Goal: Task Accomplishment & Management: Manage account settings

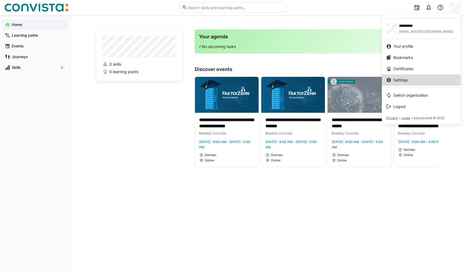
click at [421, 78] on div "Settings" at bounding box center [421, 79] width 70 height 5
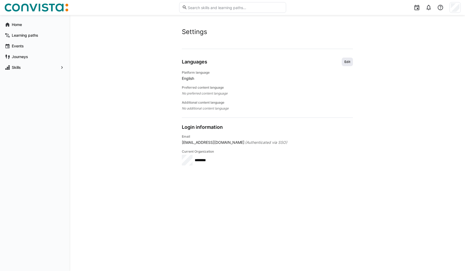
click at [350, 63] on span "Edit" at bounding box center [347, 62] width 7 height 4
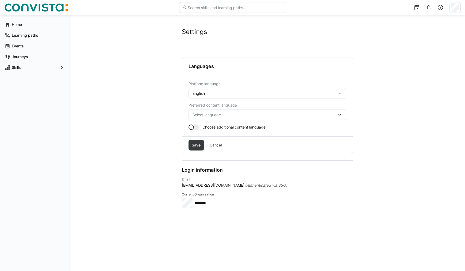
click at [292, 90] on div "English" at bounding box center [267, 93] width 158 height 11
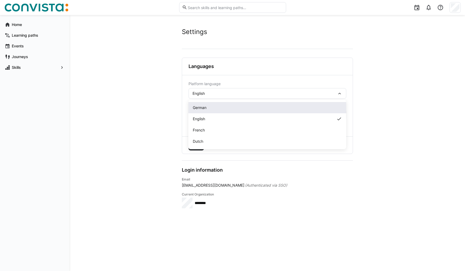
click at [212, 109] on div "German" at bounding box center [267, 107] width 149 height 5
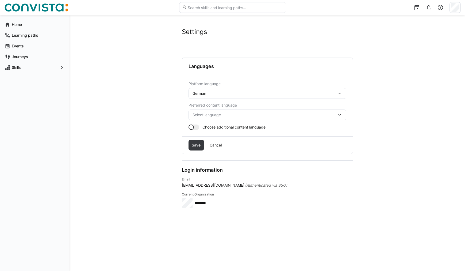
click at [225, 113] on span "Select language" at bounding box center [265, 114] width 144 height 5
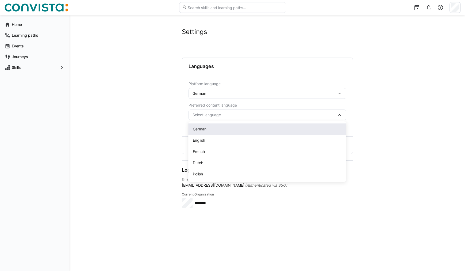
click at [201, 132] on div "German" at bounding box center [267, 128] width 158 height 11
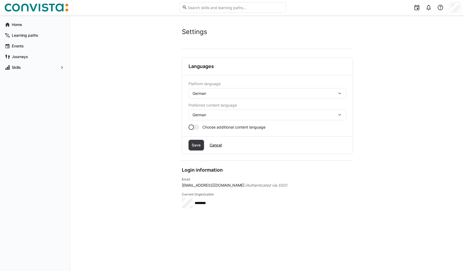
click at [197, 126] on div at bounding box center [193, 126] width 11 height 5
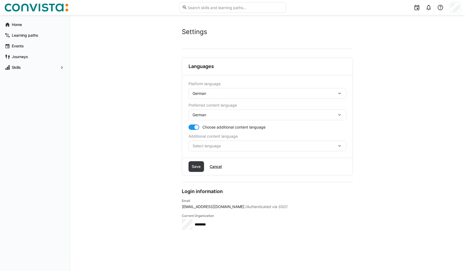
click at [221, 143] on div "Select language" at bounding box center [267, 145] width 158 height 11
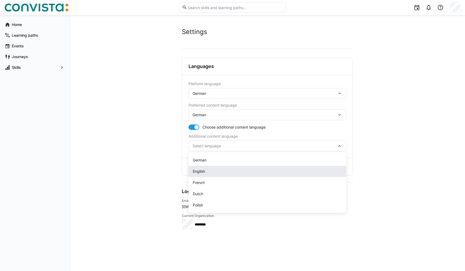
click at [208, 171] on div "English" at bounding box center [267, 170] width 149 height 5
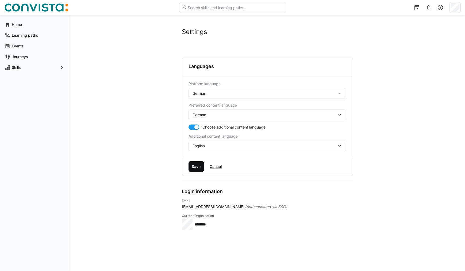
click at [194, 166] on span "Save" at bounding box center [196, 166] width 10 height 5
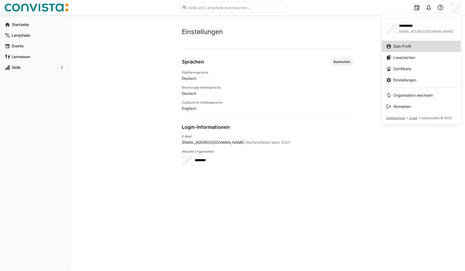
click at [404, 47] on span "Dein Profil" at bounding box center [402, 46] width 18 height 5
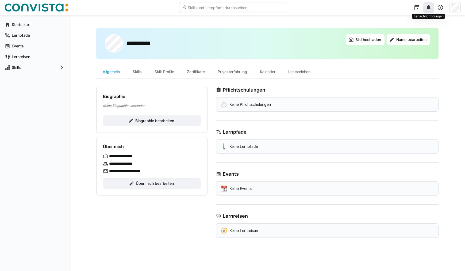
click at [432, 6] on div at bounding box center [428, 7] width 11 height 11
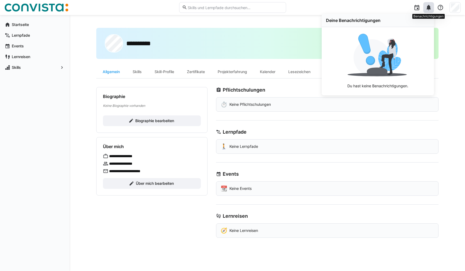
click at [432, 6] on div at bounding box center [428, 7] width 11 height 11
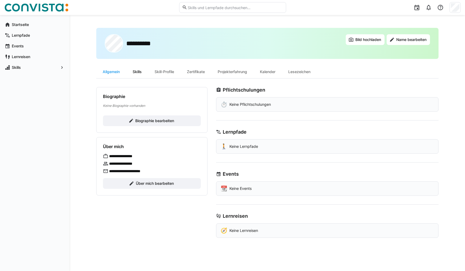
click at [137, 70] on div "Skills" at bounding box center [137, 71] width 22 height 13
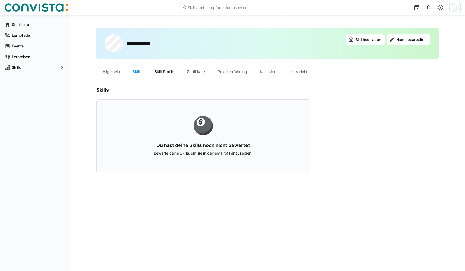
click at [160, 70] on div "Skill-Profile" at bounding box center [164, 71] width 32 height 13
click at [192, 69] on div "Zertifikate" at bounding box center [195, 71] width 31 height 13
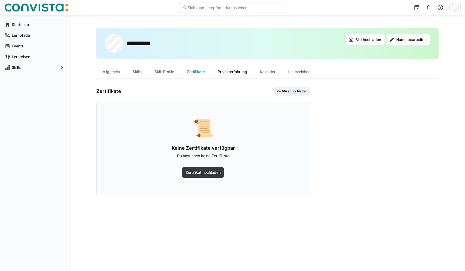
click at [231, 72] on div "Projekterfahrung" at bounding box center [232, 71] width 42 height 13
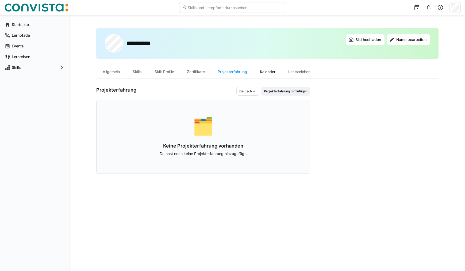
click at [268, 73] on div "Kalender" at bounding box center [267, 71] width 28 height 13
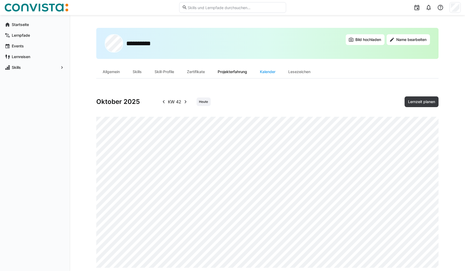
click at [244, 71] on div "Projekterfahrung" at bounding box center [232, 71] width 42 height 13
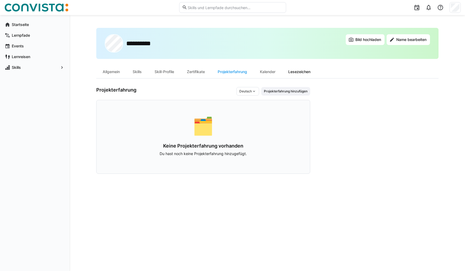
click at [302, 71] on div "Lesezeichen" at bounding box center [299, 71] width 35 height 13
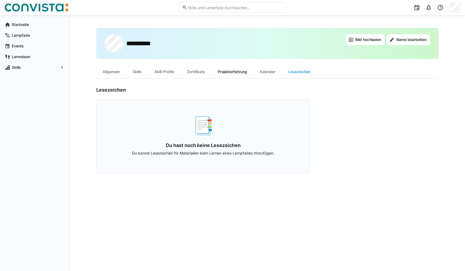
click at [247, 71] on div "Projekterfahrung" at bounding box center [232, 71] width 42 height 13
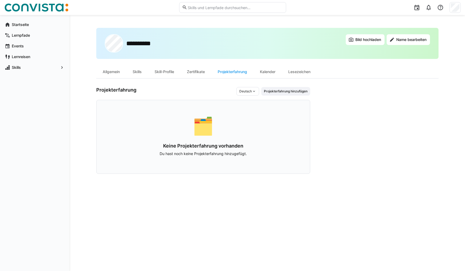
click at [213, 141] on div "🗂️ Keine Projekterfahrung vorhanden Du hast noch keine Projekterfahrung hinzuge…" at bounding box center [203, 137] width 214 height 74
click at [193, 68] on div "Zertifikate" at bounding box center [195, 71] width 31 height 13
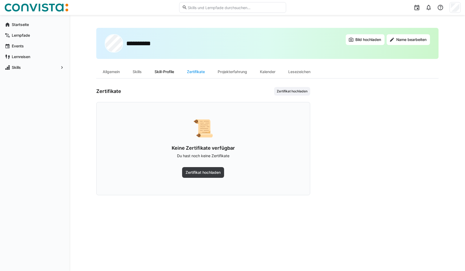
click at [160, 68] on div "Skill-Profile" at bounding box center [164, 71] width 32 height 13
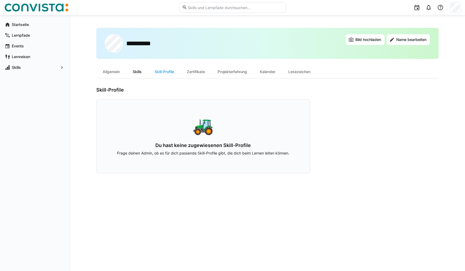
click at [137, 71] on div "Skills" at bounding box center [137, 71] width 22 height 13
click at [99, 72] on div "Allgemein" at bounding box center [111, 71] width 30 height 13
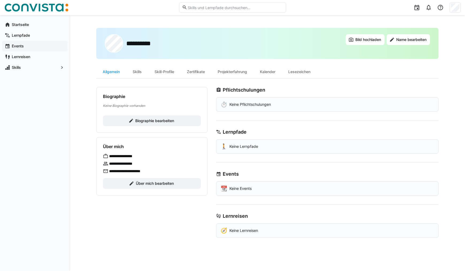
click at [40, 44] on span "Events" at bounding box center [38, 45] width 54 height 5
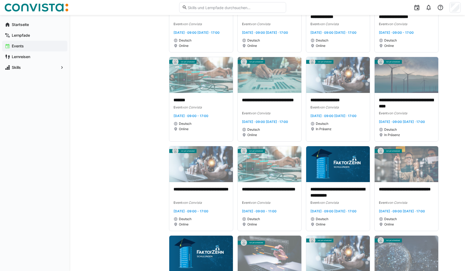
scroll to position [668, 0]
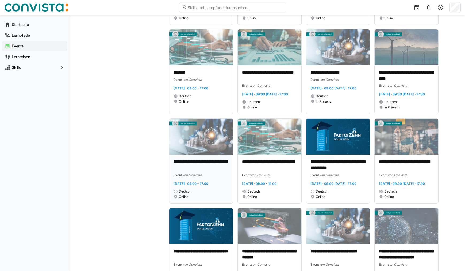
click at [197, 171] on p "**********" at bounding box center [201, 165] width 55 height 12
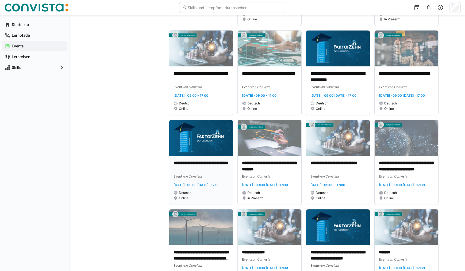
scroll to position [757, 0]
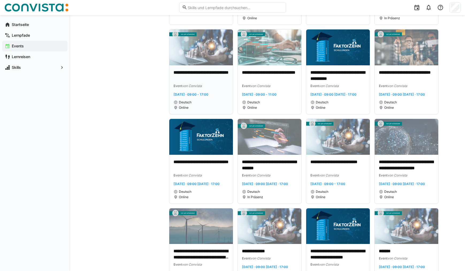
click at [204, 82] on p "**********" at bounding box center [201, 76] width 55 height 12
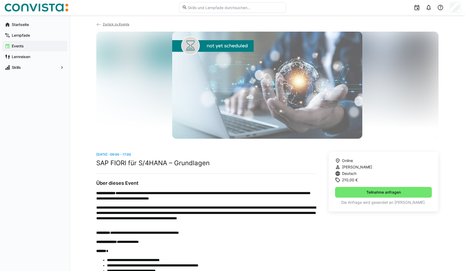
scroll to position [6, 0]
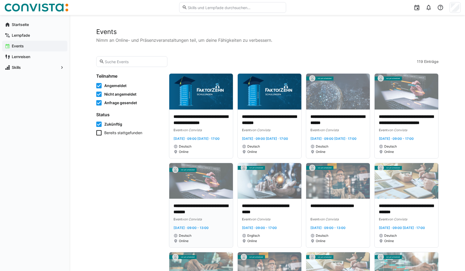
click at [207, 199] on img at bounding box center [201, 181] width 64 height 36
click at [331, 211] on p "**********" at bounding box center [337, 209] width 55 height 12
click at [394, 122] on p "**********" at bounding box center [406, 120] width 55 height 12
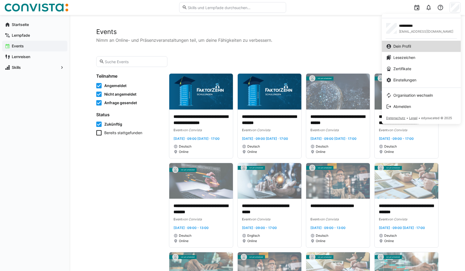
click at [407, 42] on link "Dein Profil" at bounding box center [421, 46] width 79 height 11
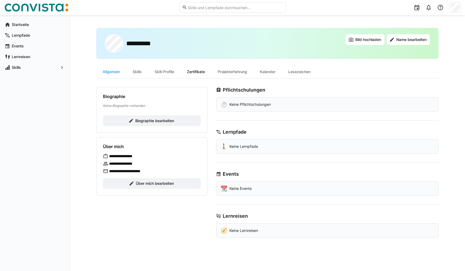
click at [201, 73] on div "Zertifikate" at bounding box center [195, 71] width 31 height 13
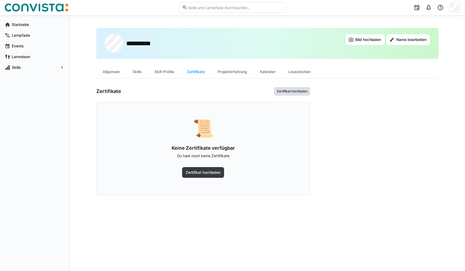
click at [298, 90] on span "Zertifikat hochladen" at bounding box center [292, 91] width 32 height 4
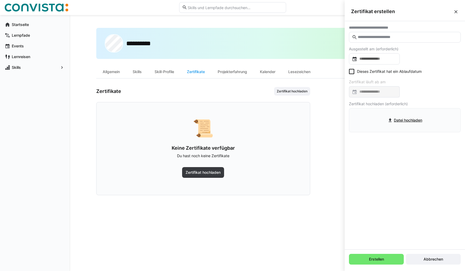
click at [399, 36] on input "text" at bounding box center [407, 37] width 101 height 5
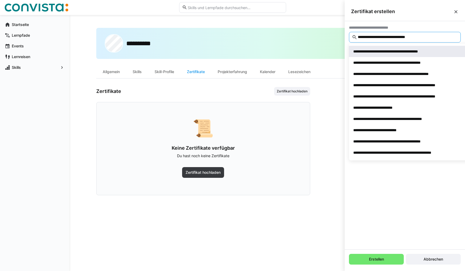
type input "**********"
click at [404, 50] on div "**********" at bounding box center [396, 51] width 87 height 5
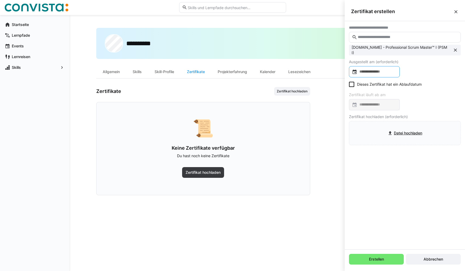
click at [387, 70] on input at bounding box center [377, 71] width 40 height 5
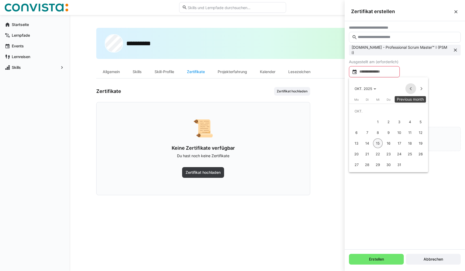
click at [409, 89] on span "Previous month" at bounding box center [410, 88] width 11 height 11
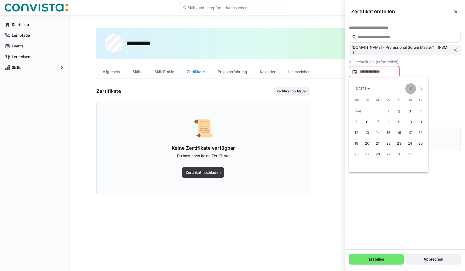
click at [409, 89] on span "Previous month" at bounding box center [410, 88] width 11 height 11
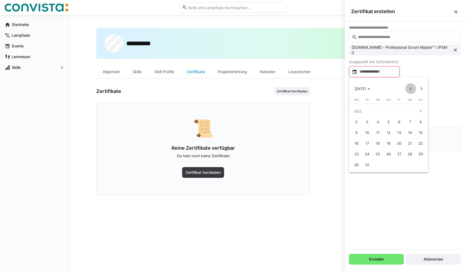
click at [409, 89] on span "Previous month" at bounding box center [410, 88] width 11 height 11
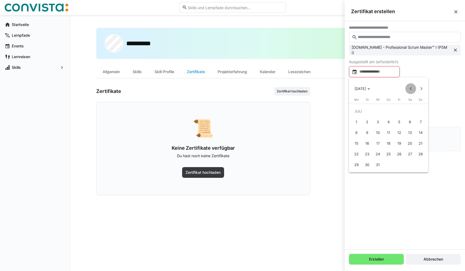
click at [409, 89] on span "Previous month" at bounding box center [410, 88] width 11 height 11
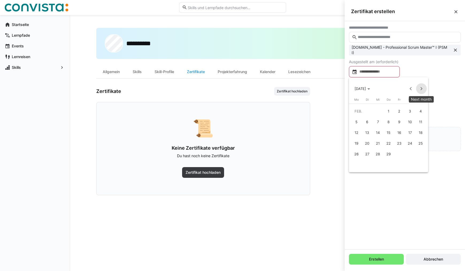
click at [419, 88] on span "Next month" at bounding box center [421, 88] width 11 height 11
click at [399, 131] on span "12" at bounding box center [399, 133] width 10 height 10
type input "**********"
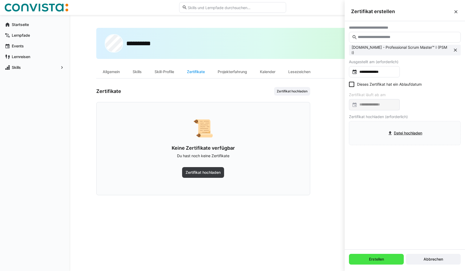
click at [359, 259] on span "Erstellen" at bounding box center [376, 258] width 55 height 11
click at [375, 257] on span "Erstellen" at bounding box center [376, 258] width 17 height 5
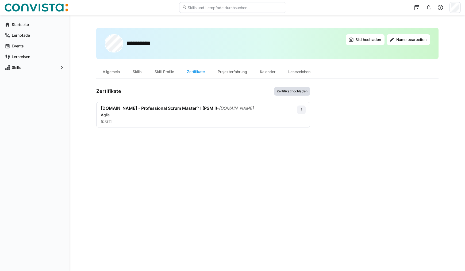
click at [301, 92] on span "Zertifikat hochladen" at bounding box center [292, 91] width 32 height 4
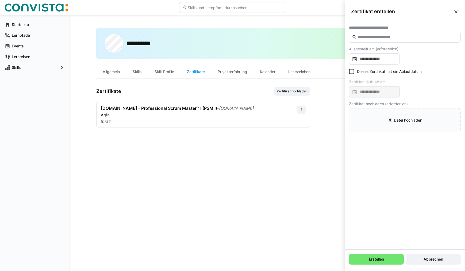
click at [371, 34] on eds-input at bounding box center [405, 37] width 112 height 11
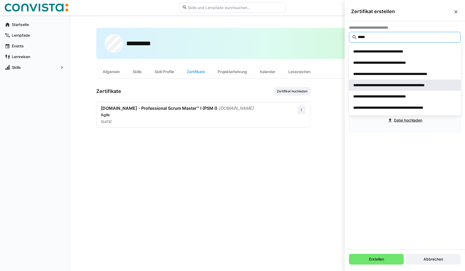
type input "*****"
click at [390, 85] on div "**********" at bounding box center [403, 84] width 101 height 5
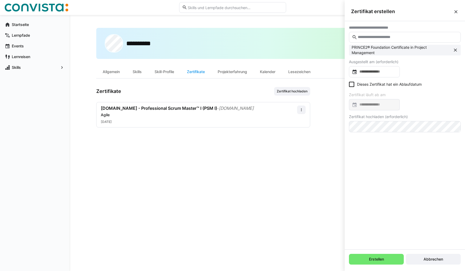
click at [399, 86] on eds-checkbox "Dieses Zertifikat hat ein Ablaufdatum" at bounding box center [385, 84] width 73 height 5
click at [374, 75] on div at bounding box center [374, 71] width 51 height 11
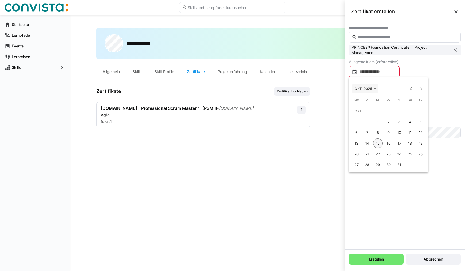
click at [370, 84] on span "Choose month and year" at bounding box center [365, 88] width 26 height 13
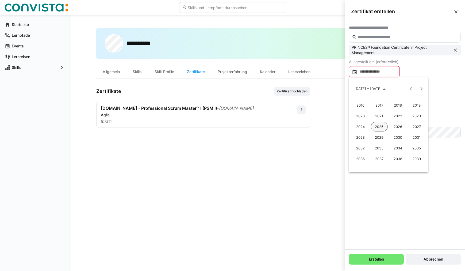
click at [413, 115] on span "2023" at bounding box center [416, 116] width 17 height 10
click at [401, 127] on span "JULI" at bounding box center [398, 127] width 17 height 10
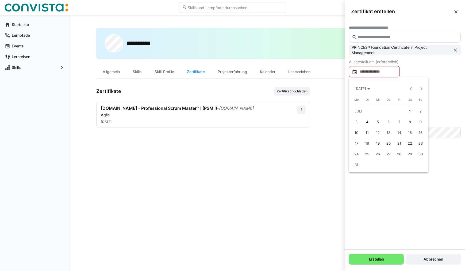
click at [399, 143] on span "21" at bounding box center [399, 143] width 10 height 10
type input "**********"
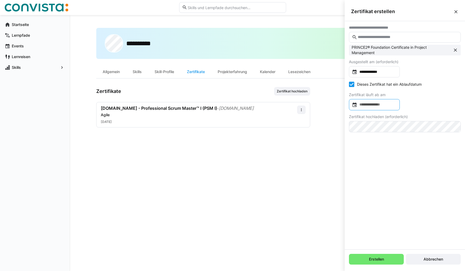
click at [386, 104] on input at bounding box center [377, 104] width 40 height 5
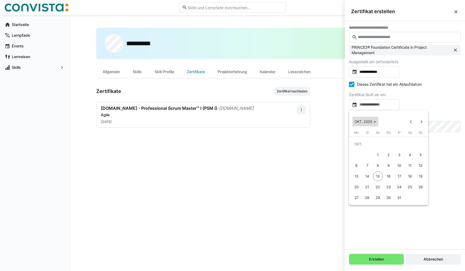
click at [375, 120] on span "OKT. 2025" at bounding box center [366, 121] width 22 height 4
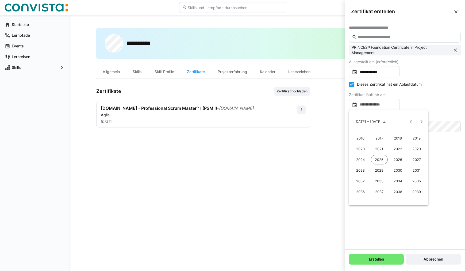
click at [397, 157] on span "2026" at bounding box center [398, 160] width 17 height 10
click at [397, 158] on span "JULI" at bounding box center [398, 160] width 17 height 10
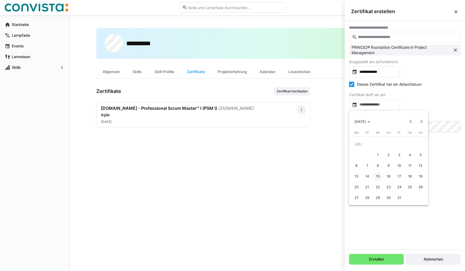
click at [367, 186] on span "21" at bounding box center [367, 187] width 10 height 10
type input "**********"
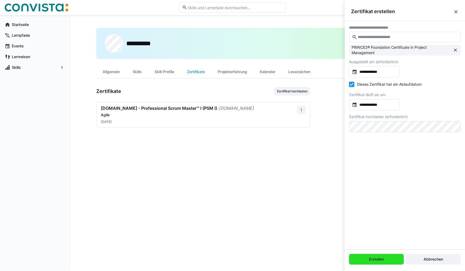
click at [374, 259] on span "Erstellen" at bounding box center [376, 258] width 17 height 5
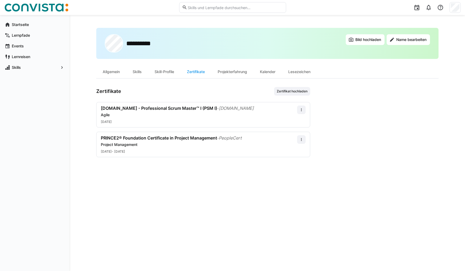
click at [11, 101] on div "Startseite Lernpfade Events Lernreisen Skills" at bounding box center [35, 143] width 70 height 256
click at [160, 75] on div "Skill-Profile" at bounding box center [164, 71] width 32 height 13
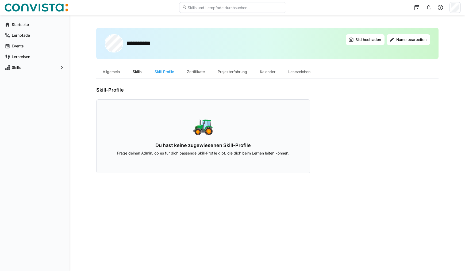
click at [141, 73] on div "Skills" at bounding box center [137, 71] width 22 height 13
click at [207, 75] on div "Zertifikate" at bounding box center [195, 71] width 31 height 13
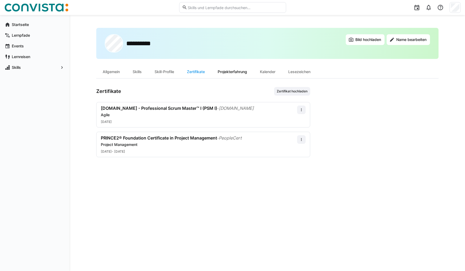
click at [235, 72] on div "Projekterfahrung" at bounding box center [232, 71] width 42 height 13
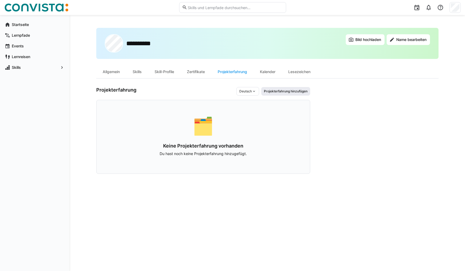
click at [286, 92] on span "Projekterfahrung hinzufügen" at bounding box center [285, 91] width 45 height 4
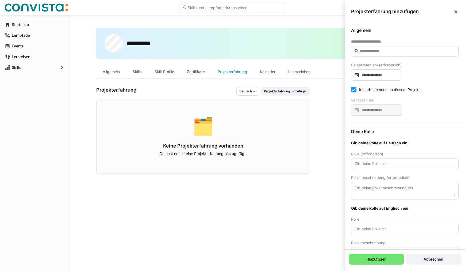
click at [391, 52] on input "text" at bounding box center [407, 51] width 96 height 5
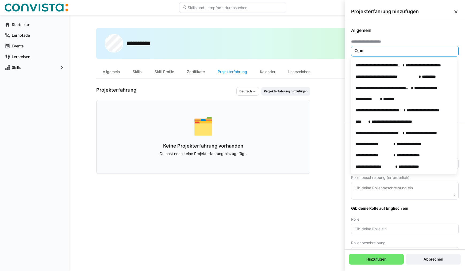
type input "*"
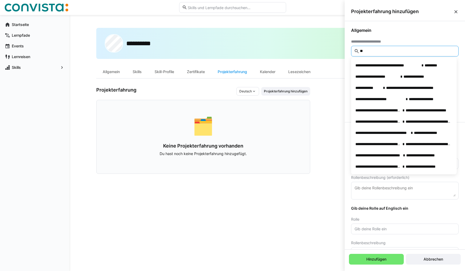
type input "*"
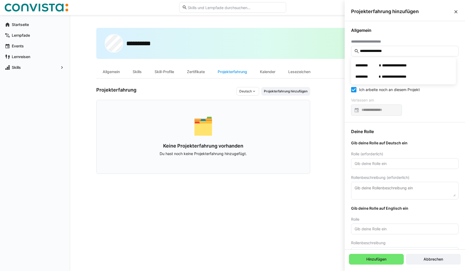
click at [397, 51] on input "**********" at bounding box center [407, 51] width 96 height 5
type input "**********"
click at [437, 79] on div "**********" at bounding box center [405, 71] width 120 height 101
click at [396, 75] on input at bounding box center [379, 74] width 40 height 5
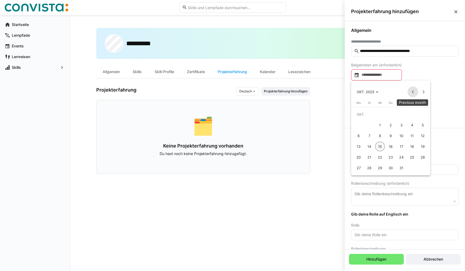
click at [409, 91] on span "Previous month" at bounding box center [412, 91] width 11 height 11
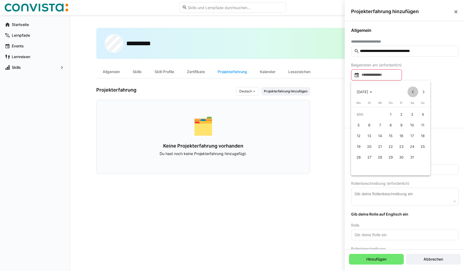
click at [409, 91] on span "Previous month" at bounding box center [412, 91] width 11 height 11
click at [409, 90] on span "Previous month" at bounding box center [412, 91] width 11 height 11
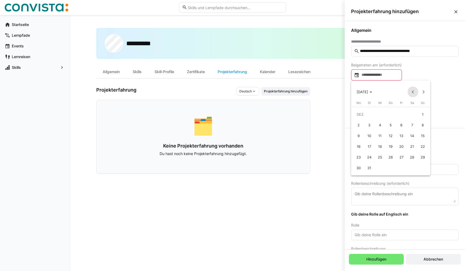
click at [409, 90] on span "Previous month" at bounding box center [412, 91] width 11 height 11
click at [401, 114] on span "1" at bounding box center [402, 114] width 10 height 10
type input "**********"
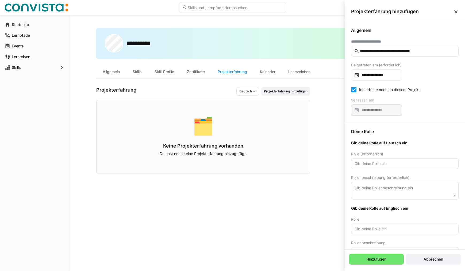
click at [363, 91] on eds-checkbox "Ich arbeite noch an diesem Projekt" at bounding box center [385, 89] width 69 height 5
click at [377, 108] on input at bounding box center [379, 109] width 40 height 5
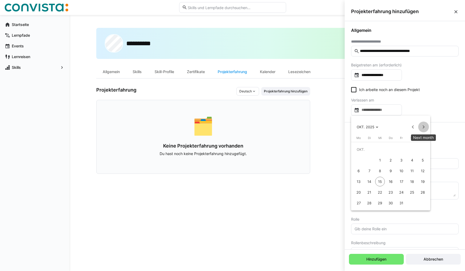
click at [426, 128] on span "Next month" at bounding box center [423, 126] width 11 height 11
click at [411, 126] on span "Previous month" at bounding box center [412, 126] width 11 height 11
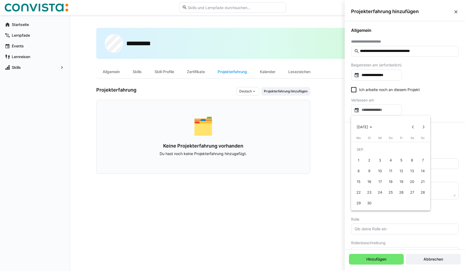
click at [371, 203] on span "30" at bounding box center [369, 203] width 10 height 10
type input "**********"
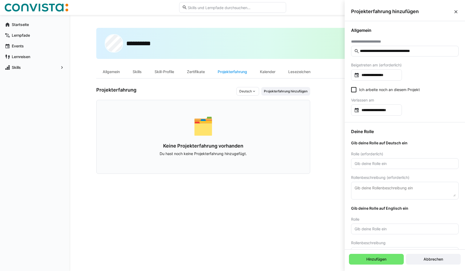
click at [392, 161] on eds-input at bounding box center [404, 163] width 107 height 11
type input "Projektleitung"
click at [387, 152] on div "Rolle (erforderlich)" at bounding box center [404, 154] width 107 height 4
click at [377, 189] on textarea at bounding box center [405, 190] width 102 height 12
paste textarea "Planung und Koordination des Umsetzungsprojektes für die Marktrollen VNB, Lief …"
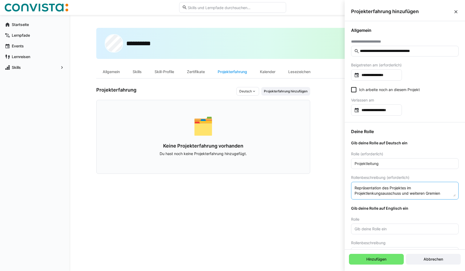
scroll to position [16, 0]
type textarea "Planung und Koordination des Umsetzungsprojektes für die Marktrollen VNB, Lief …"
click at [394, 228] on input "text" at bounding box center [405, 228] width 102 height 5
drag, startPoint x: 380, startPoint y: 164, endPoint x: 366, endPoint y: 162, distance: 13.7
click at [366, 162] on input "Projektleitung" at bounding box center [405, 163] width 102 height 5
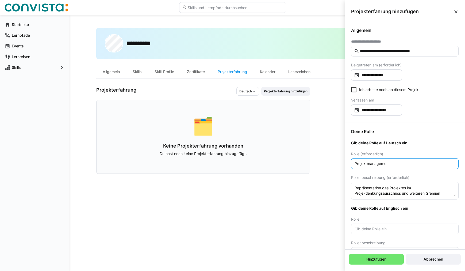
type input "Projektmanagement"
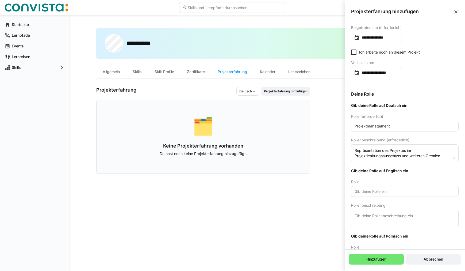
scroll to position [45, 0]
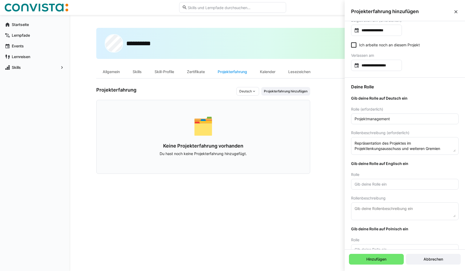
click at [386, 210] on textarea at bounding box center [405, 211] width 102 height 12
paste textarea "Planning and coordination of the implementation project for the market roles of…"
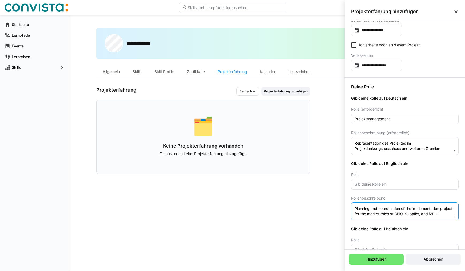
scroll to position [20, 0]
type textarea "Planning and coordination of the implementation project for the market roles of…"
click at [387, 184] on input "text" at bounding box center [405, 184] width 102 height 5
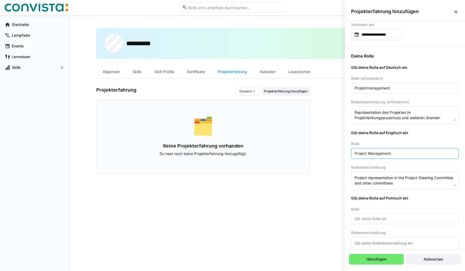
scroll to position [87, 0]
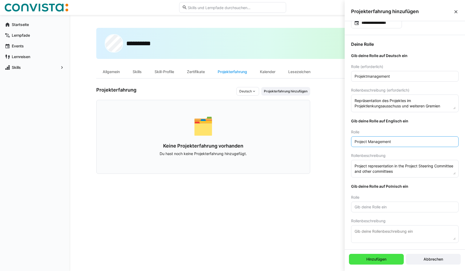
type input "Project Management"
click at [391, 258] on span "Hinzufügen" at bounding box center [376, 258] width 55 height 11
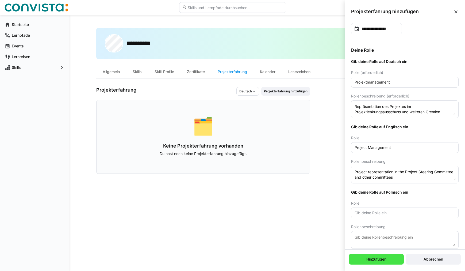
scroll to position [93, 0]
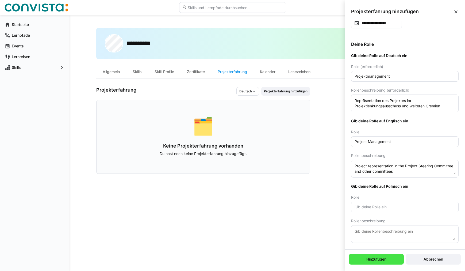
click at [388, 259] on span "Hinzufügen" at bounding box center [376, 258] width 55 height 11
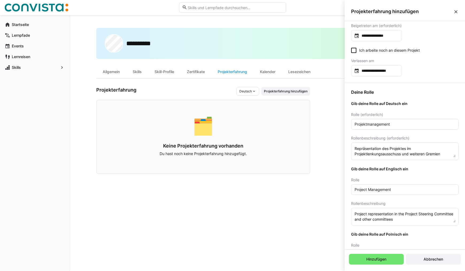
scroll to position [0, 0]
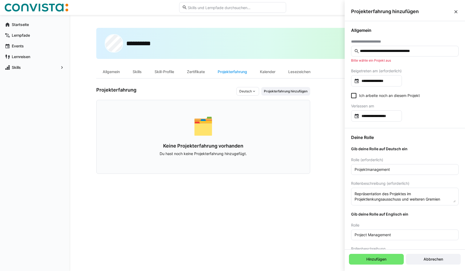
click at [400, 52] on input "**********" at bounding box center [407, 51] width 96 height 5
click at [364, 53] on input "**********" at bounding box center [407, 51] width 96 height 5
drag, startPoint x: 440, startPoint y: 50, endPoint x: 379, endPoint y: 53, distance: 60.5
click at [379, 53] on input "**********" at bounding box center [407, 51] width 96 height 5
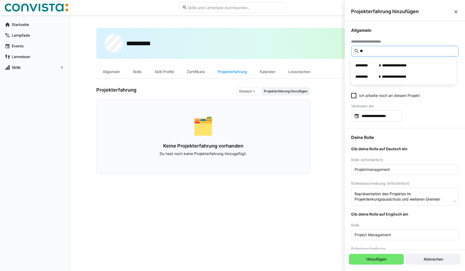
type input "*"
type input "*********"
click at [365, 258] on span "Hinzufügen" at bounding box center [376, 258] width 22 height 5
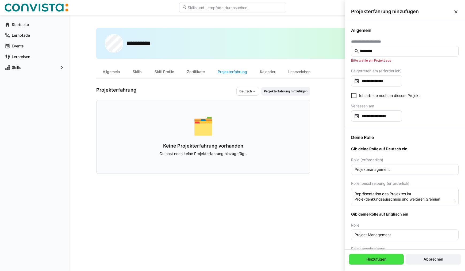
click at [365, 258] on span "Hinzufügen" at bounding box center [376, 258] width 22 height 5
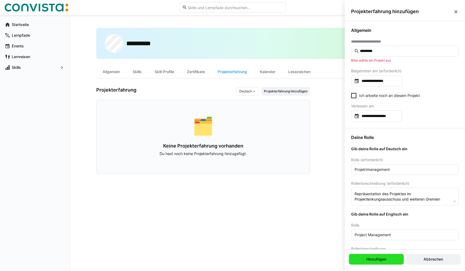
click at [365, 258] on span "Hinzufügen" at bounding box center [376, 258] width 22 height 5
click at [444, 265] on div "Hinzufügen Abbrechen" at bounding box center [405, 258] width 120 height 19
click at [443, 262] on span "Abbrechen" at bounding box center [433, 258] width 55 height 11
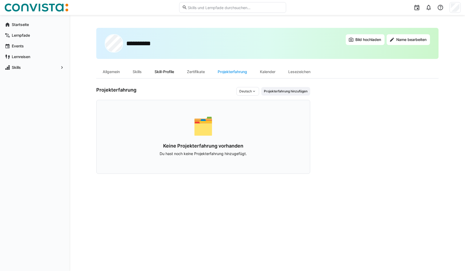
click at [174, 69] on div "Skill-Profile" at bounding box center [164, 71] width 32 height 13
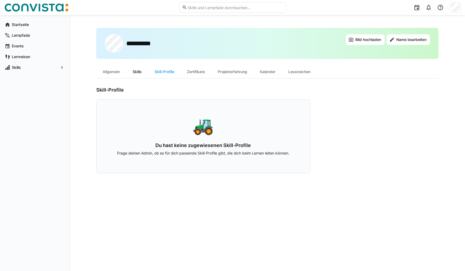
click at [144, 70] on div "Skills" at bounding box center [137, 71] width 22 height 13
click at [167, 71] on div "Skill-Profile" at bounding box center [164, 71] width 32 height 13
click at [197, 70] on div "Zertifikate" at bounding box center [195, 71] width 31 height 13
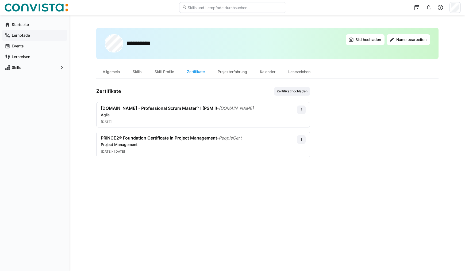
click at [31, 36] on span "Lernpfade" at bounding box center [38, 35] width 54 height 5
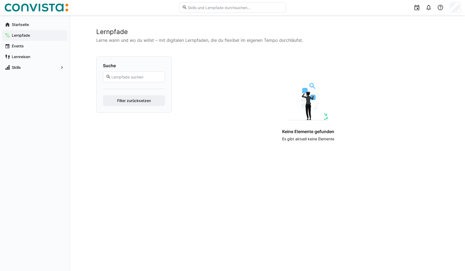
click at [132, 75] on input "text" at bounding box center [136, 76] width 51 height 5
click at [33, 47] on span "Events" at bounding box center [38, 45] width 54 height 5
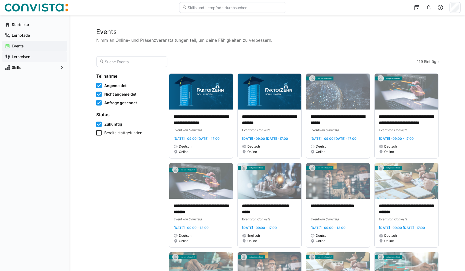
click at [32, 56] on span "Lernreisen" at bounding box center [38, 56] width 54 height 5
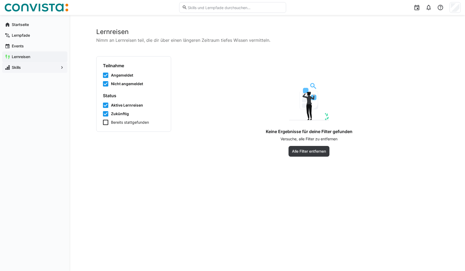
click at [30, 69] on span "Skills" at bounding box center [35, 67] width 48 height 5
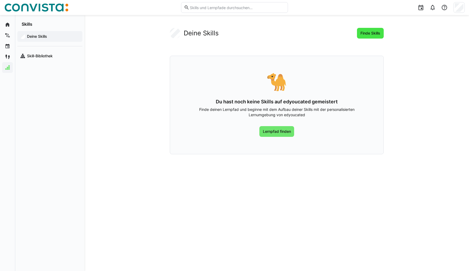
click at [372, 34] on span "Finde Skills" at bounding box center [370, 32] width 21 height 5
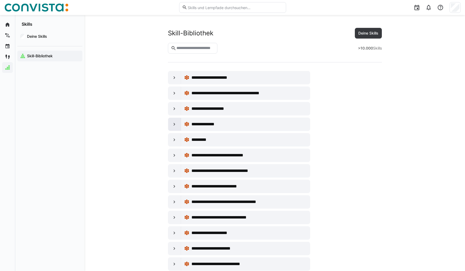
click at [174, 125] on eds-icon at bounding box center [174, 123] width 5 height 5
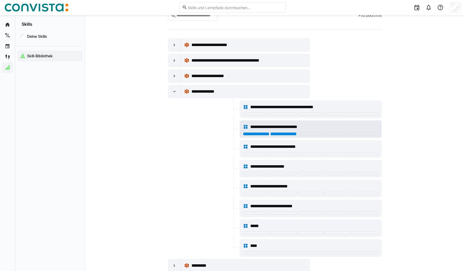
scroll to position [45, 0]
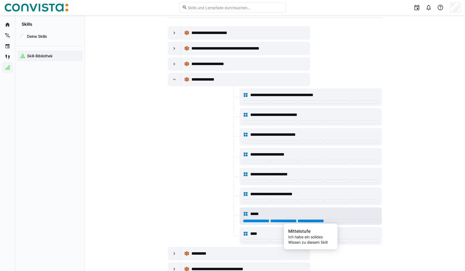
click at [304, 221] on div at bounding box center [311, 220] width 26 height 3
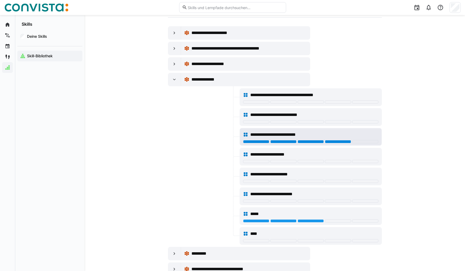
click at [329, 140] on div at bounding box center [338, 141] width 26 height 3
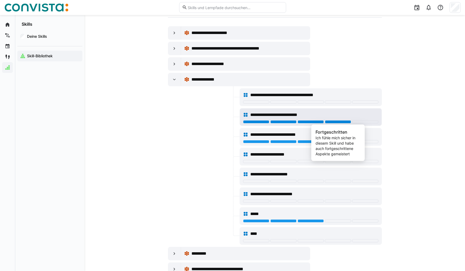
click at [332, 122] on div at bounding box center [338, 121] width 26 height 3
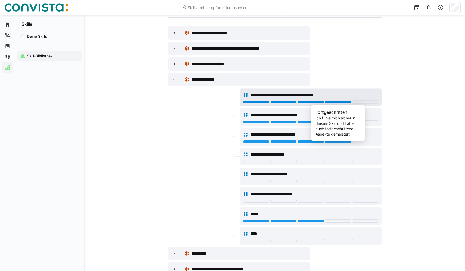
click at [339, 102] on div at bounding box center [338, 101] width 26 height 3
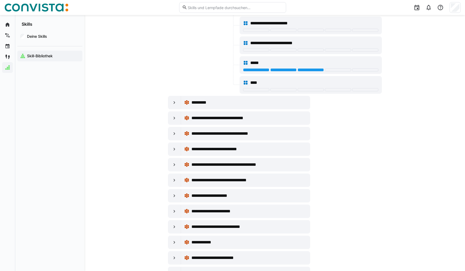
scroll to position [223, 0]
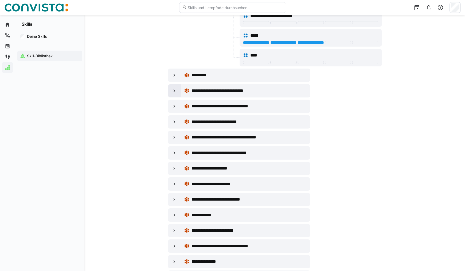
click at [177, 88] on div at bounding box center [174, 90] width 13 height 13
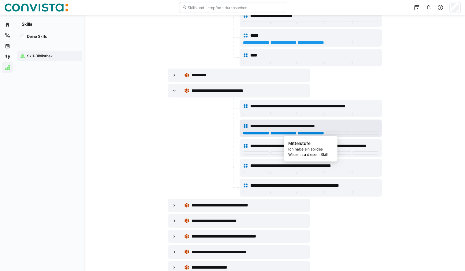
click at [303, 133] on div at bounding box center [311, 132] width 26 height 3
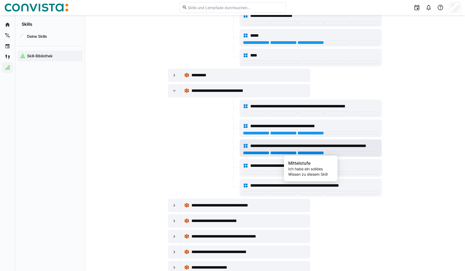
click at [321, 151] on div at bounding box center [311, 152] width 26 height 3
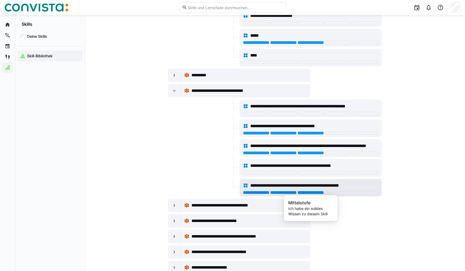
click at [300, 192] on div at bounding box center [311, 192] width 26 height 3
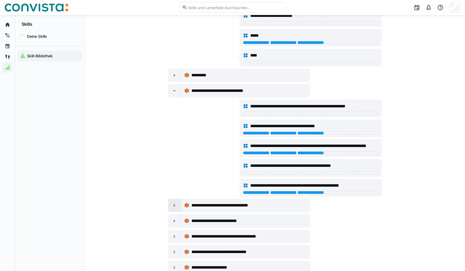
click at [175, 203] on eds-icon at bounding box center [174, 204] width 5 height 5
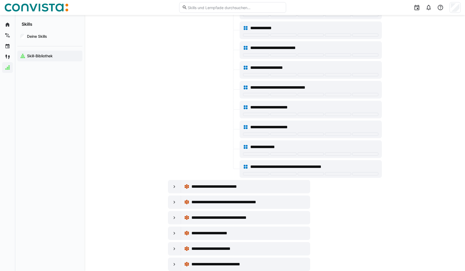
scroll to position [535, 0]
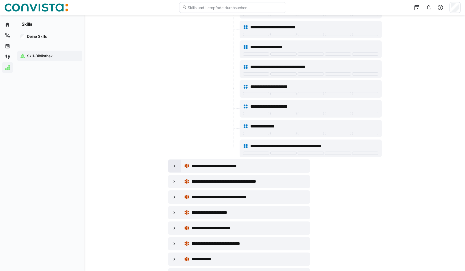
click at [176, 164] on eds-icon at bounding box center [174, 165] width 5 height 5
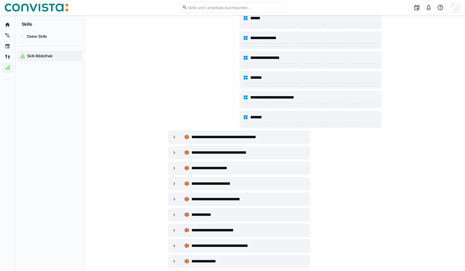
scroll to position [936, 0]
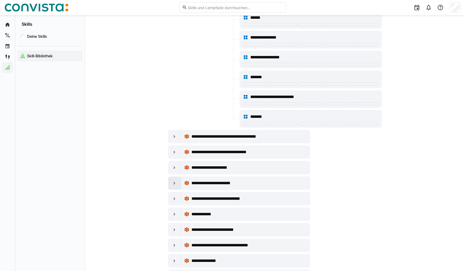
click at [176, 183] on eds-icon at bounding box center [174, 182] width 5 height 5
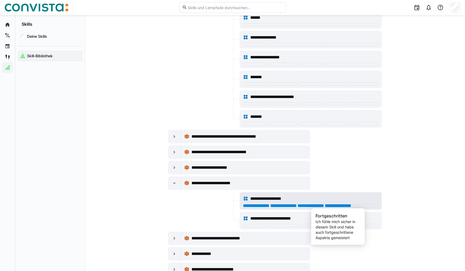
click at [335, 204] on div at bounding box center [338, 205] width 26 height 3
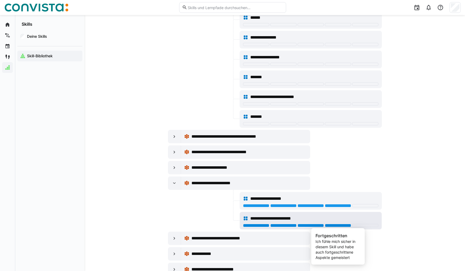
click at [339, 224] on div at bounding box center [338, 225] width 26 height 3
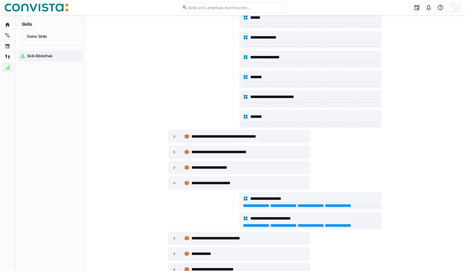
click at [199, 206] on div at bounding box center [203, 201] width 71 height 18
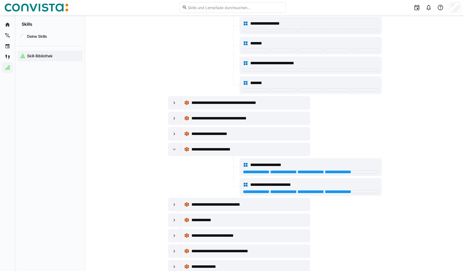
scroll to position [980, 0]
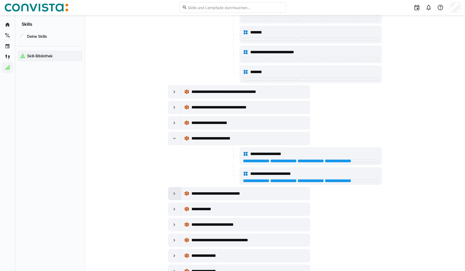
click at [171, 189] on div at bounding box center [174, 193] width 13 height 13
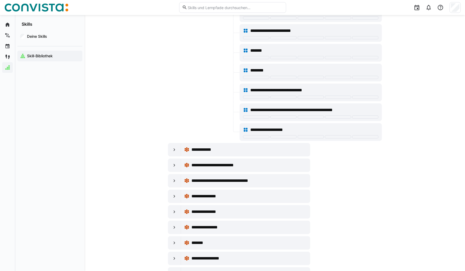
scroll to position [1337, 0]
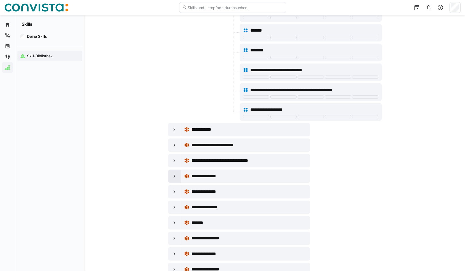
click at [173, 174] on eds-icon at bounding box center [174, 175] width 5 height 5
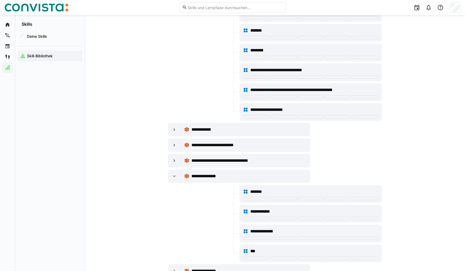
scroll to position [1382, 0]
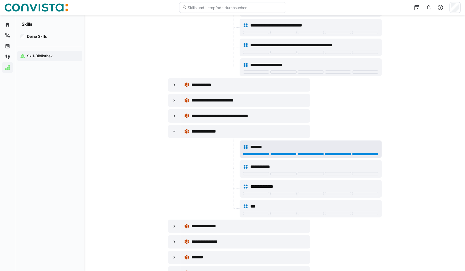
click at [374, 153] on div at bounding box center [365, 153] width 26 height 3
click at [195, 169] on div at bounding box center [203, 169] width 71 height 18
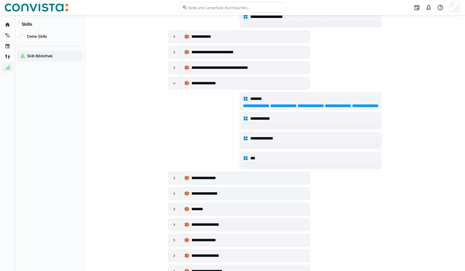
scroll to position [1471, 0]
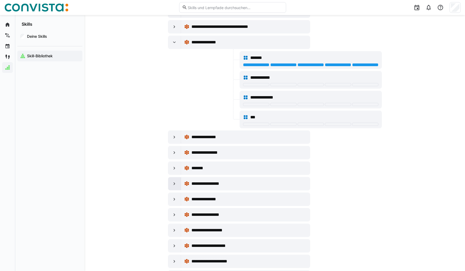
click at [171, 179] on div at bounding box center [174, 183] width 13 height 13
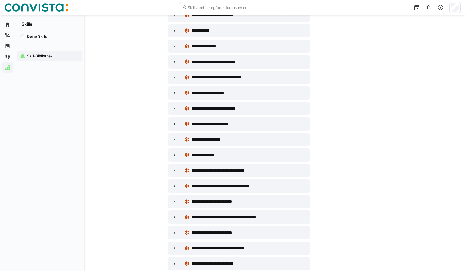
scroll to position [2050, 0]
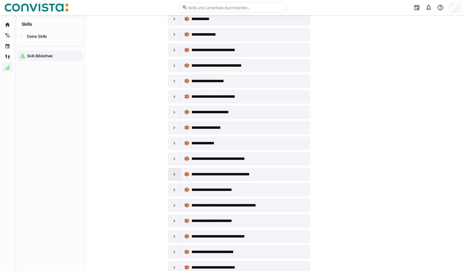
click at [174, 174] on eds-icon at bounding box center [174, 173] width 5 height 5
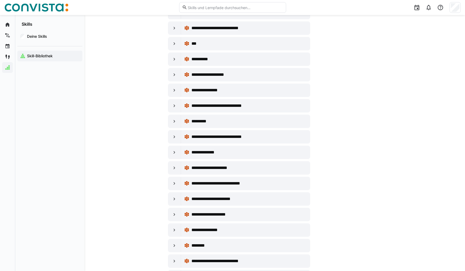
scroll to position [2629, 0]
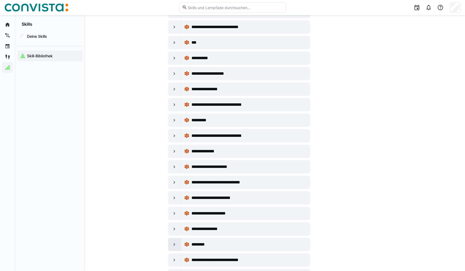
click at [174, 244] on eds-icon at bounding box center [174, 243] width 5 height 5
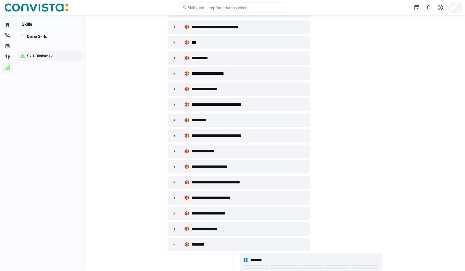
scroll to position [2718, 0]
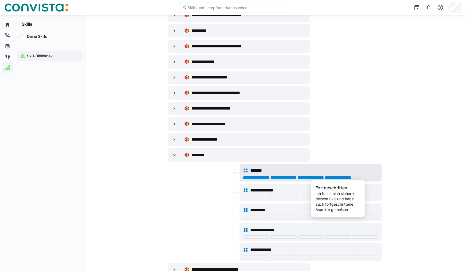
click at [325, 178] on div at bounding box center [338, 177] width 26 height 3
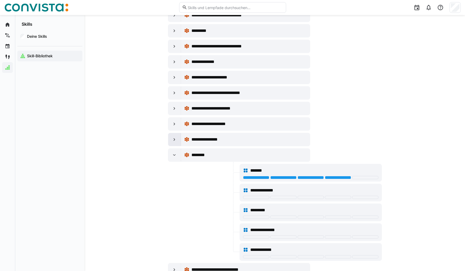
click at [174, 140] on eds-icon at bounding box center [174, 139] width 5 height 5
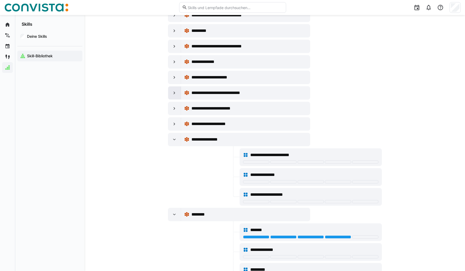
click at [177, 94] on div at bounding box center [174, 92] width 13 height 13
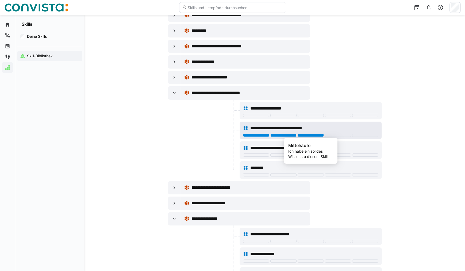
click at [298, 135] on div at bounding box center [311, 134] width 26 height 3
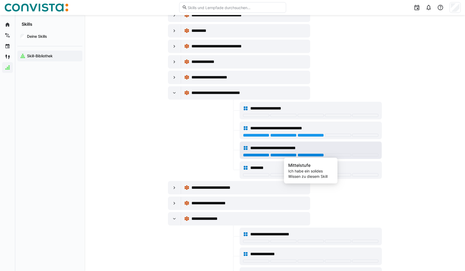
click at [305, 154] on div at bounding box center [311, 154] width 26 height 3
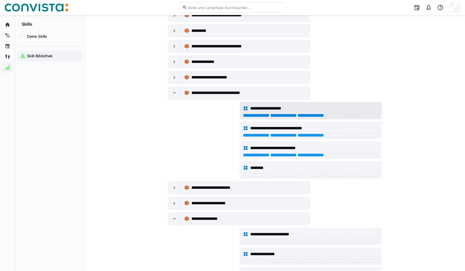
click at [311, 115] on div at bounding box center [311, 115] width 26 height 3
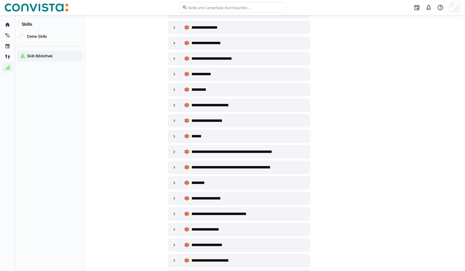
scroll to position [3298, 0]
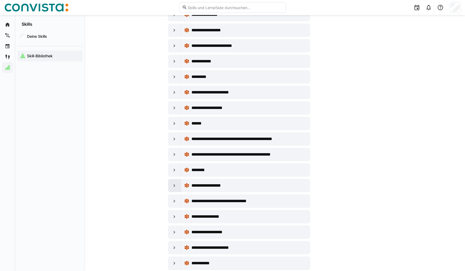
click at [178, 185] on div at bounding box center [174, 185] width 13 height 13
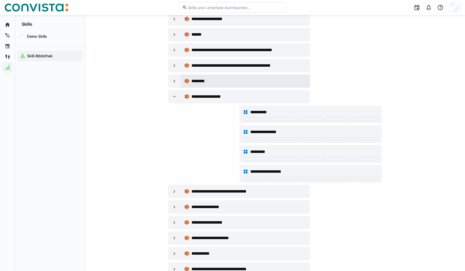
scroll to position [3387, 0]
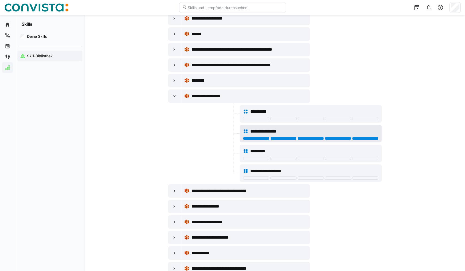
click at [359, 139] on div at bounding box center [365, 138] width 26 height 3
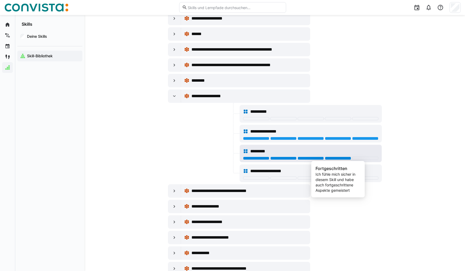
click at [344, 158] on div at bounding box center [338, 157] width 26 height 3
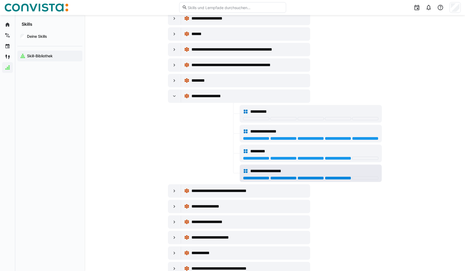
click at [347, 177] on div at bounding box center [338, 177] width 26 height 3
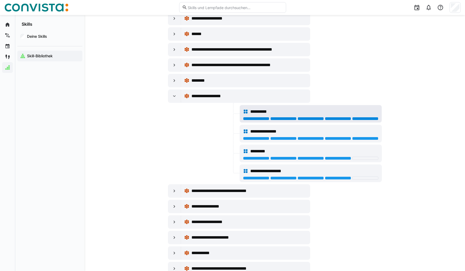
click at [359, 120] on div at bounding box center [365, 118] width 26 height 3
click at [171, 149] on div at bounding box center [203, 153] width 71 height 18
click at [176, 203] on div at bounding box center [174, 206] width 13 height 13
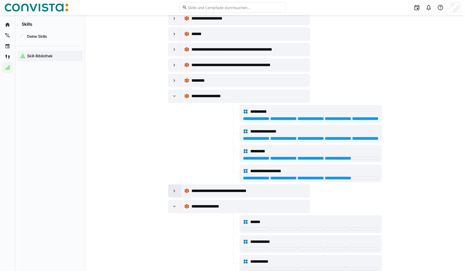
click at [179, 192] on div at bounding box center [174, 190] width 13 height 13
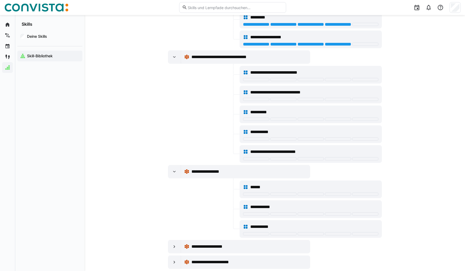
scroll to position [3565, 0]
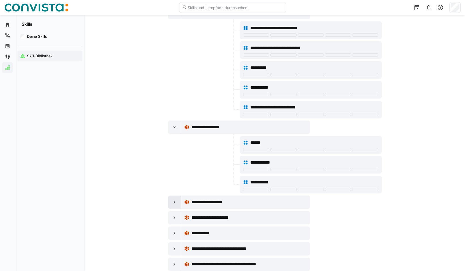
click at [174, 201] on eds-icon at bounding box center [174, 201] width 5 height 5
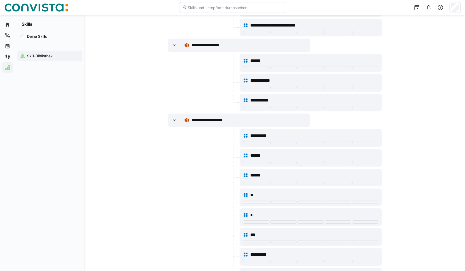
scroll to position [3654, 0]
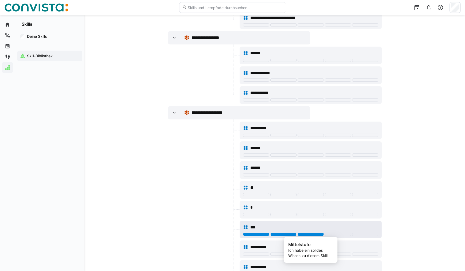
click at [308, 234] on div at bounding box center [311, 233] width 26 height 3
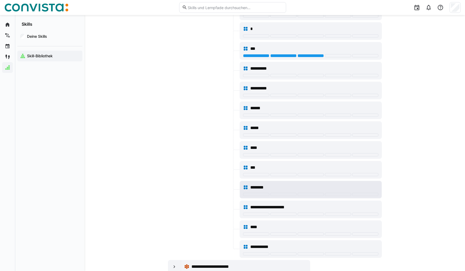
scroll to position [3877, 0]
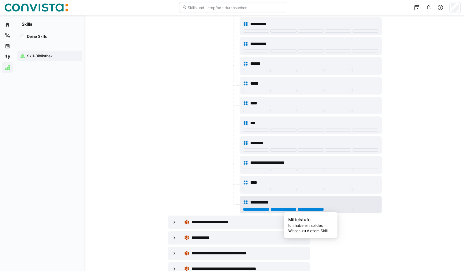
click at [309, 210] on div at bounding box center [311, 208] width 26 height 3
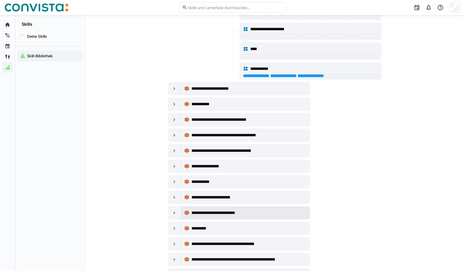
scroll to position [4011, 0]
click at [179, 86] on div at bounding box center [174, 88] width 13 height 13
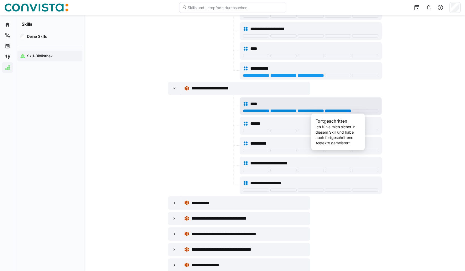
click at [345, 110] on div at bounding box center [338, 110] width 26 height 3
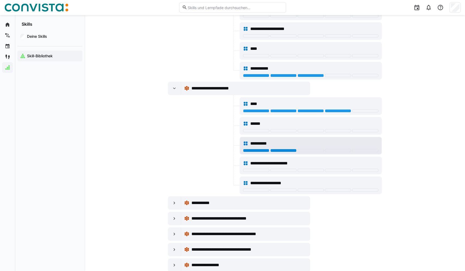
click at [287, 150] on div at bounding box center [283, 150] width 26 height 3
click at [174, 203] on eds-icon at bounding box center [174, 202] width 5 height 5
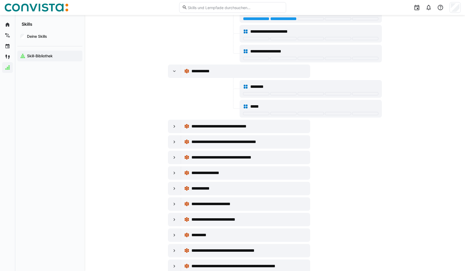
scroll to position [4144, 0]
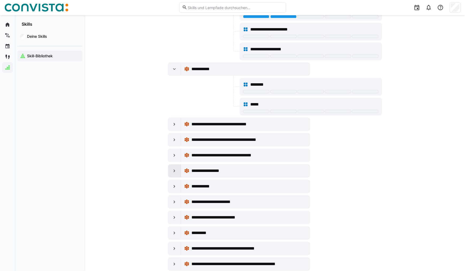
click at [177, 171] on eds-icon at bounding box center [174, 170] width 5 height 5
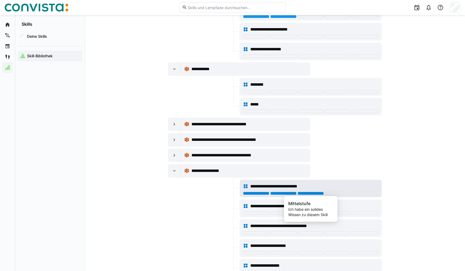
click at [318, 193] on div at bounding box center [311, 192] width 26 height 3
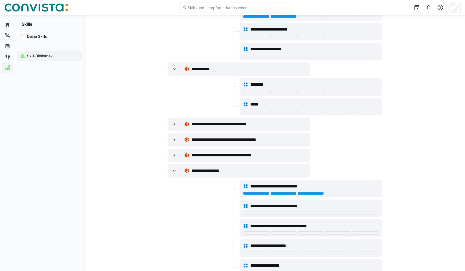
scroll to position [4189, 0]
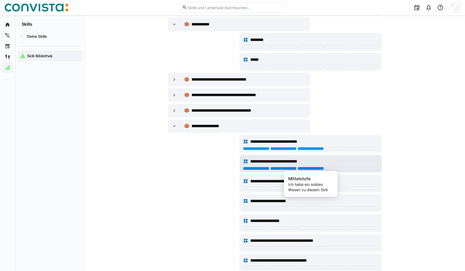
click at [318, 168] on div at bounding box center [311, 168] width 26 height 3
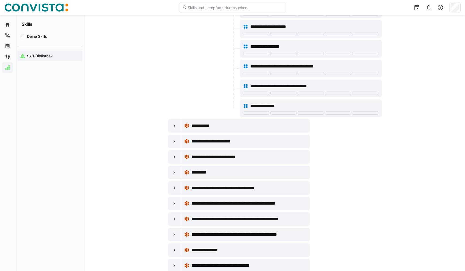
scroll to position [4367, 0]
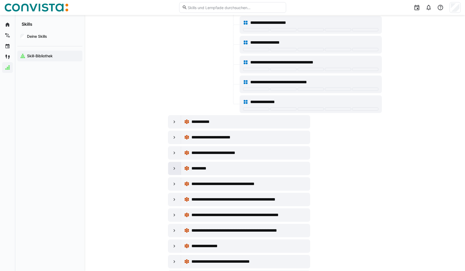
click at [172, 171] on div at bounding box center [174, 168] width 13 height 13
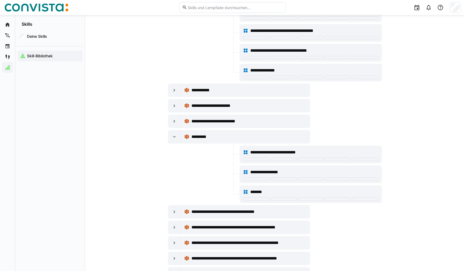
scroll to position [4412, 0]
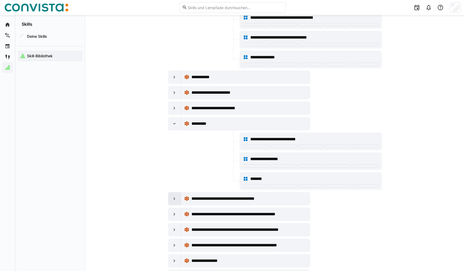
click at [175, 196] on eds-icon at bounding box center [174, 198] width 5 height 5
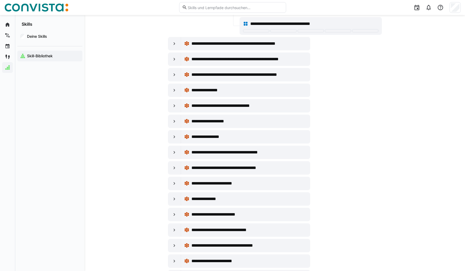
scroll to position [4768, 0]
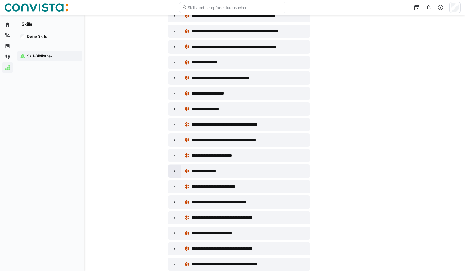
click at [174, 171] on eds-icon at bounding box center [174, 170] width 5 height 5
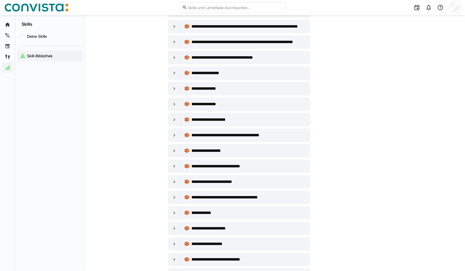
scroll to position [5481, 0]
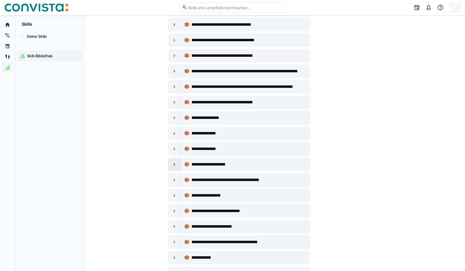
click at [176, 162] on eds-icon at bounding box center [174, 163] width 5 height 5
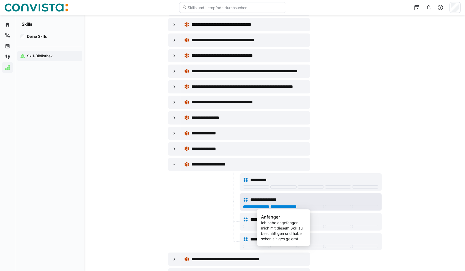
click at [273, 206] on div at bounding box center [283, 206] width 26 height 3
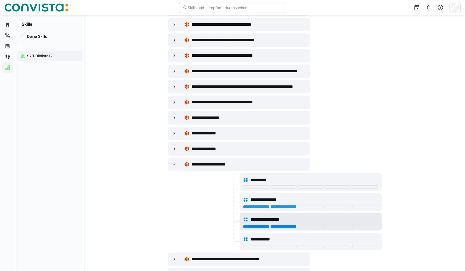
click at [283, 225] on div at bounding box center [283, 226] width 26 height 3
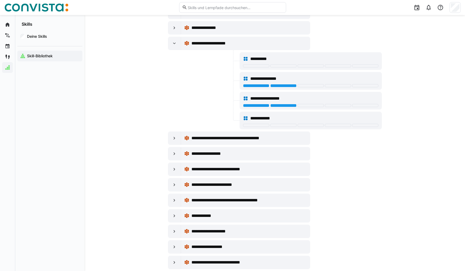
scroll to position [5615, 0]
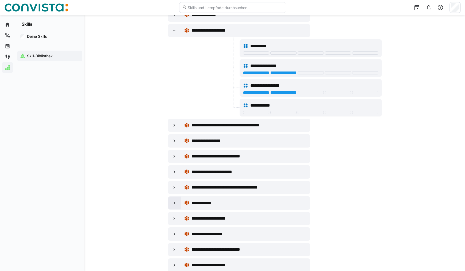
click at [174, 202] on eds-icon at bounding box center [174, 202] width 5 height 5
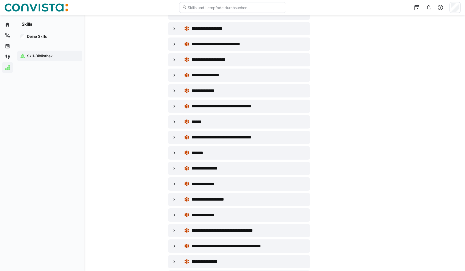
scroll to position [5971, 0]
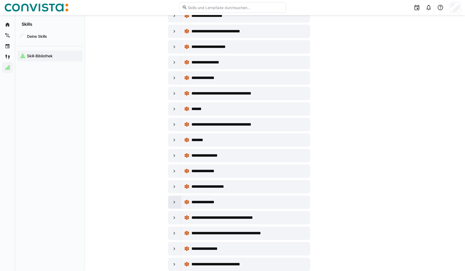
click at [173, 203] on eds-icon at bounding box center [174, 201] width 5 height 5
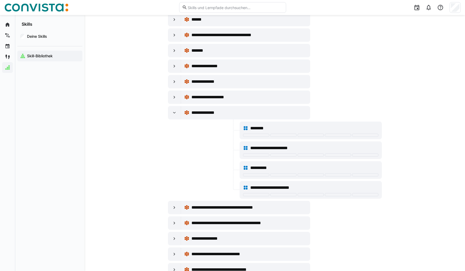
scroll to position [6016, 0]
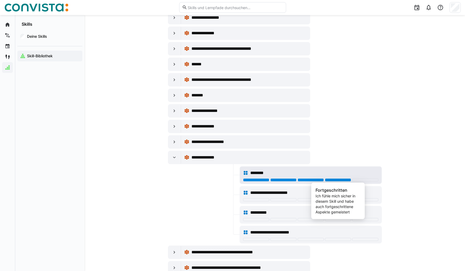
click at [333, 178] on div at bounding box center [338, 179] width 26 height 3
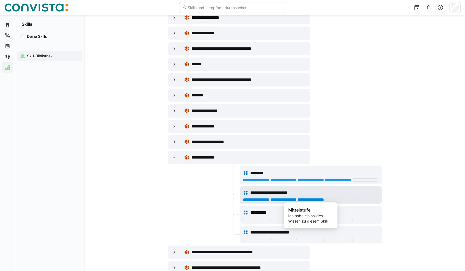
click at [320, 199] on div at bounding box center [311, 199] width 26 height 3
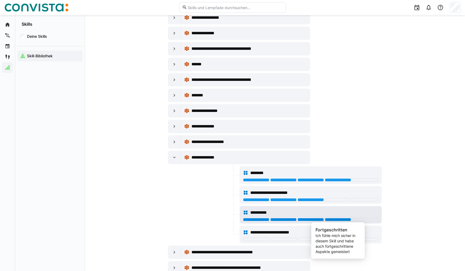
click at [346, 219] on div at bounding box center [338, 219] width 26 height 3
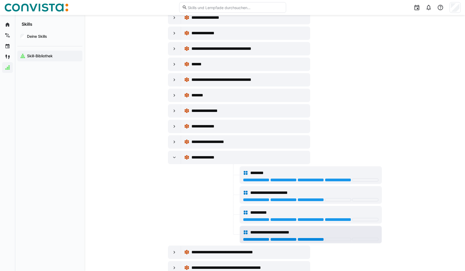
click at [315, 240] on div at bounding box center [311, 238] width 26 height 3
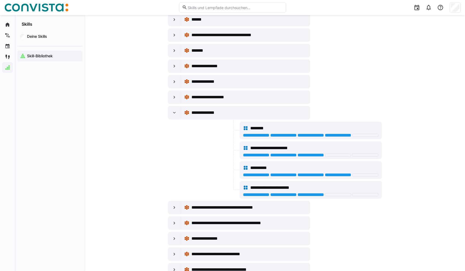
scroll to position [6105, 0]
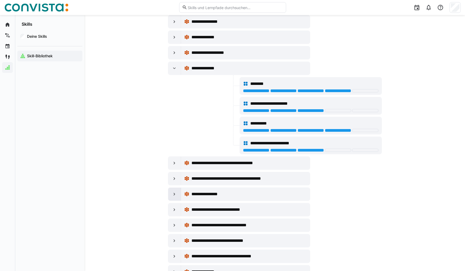
click at [172, 194] on eds-icon at bounding box center [174, 193] width 5 height 5
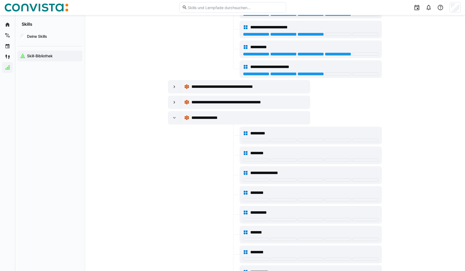
scroll to position [6194, 0]
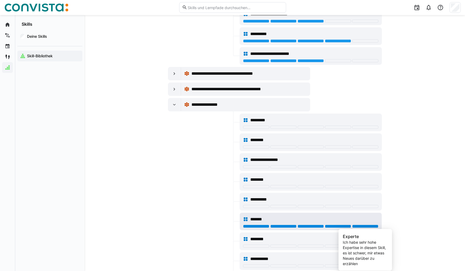
click at [360, 227] on div at bounding box center [365, 225] width 26 height 3
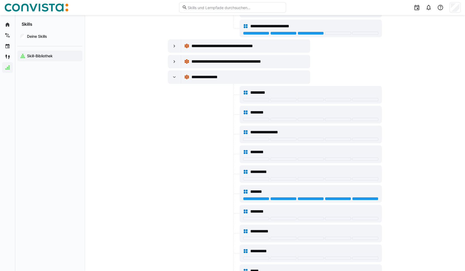
scroll to position [6239, 0]
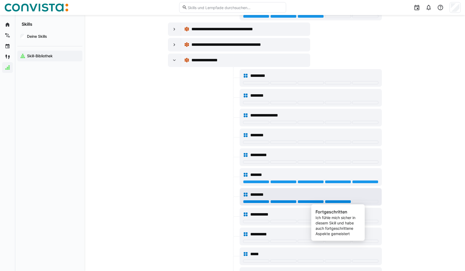
click at [336, 201] on div at bounding box center [338, 201] width 26 height 3
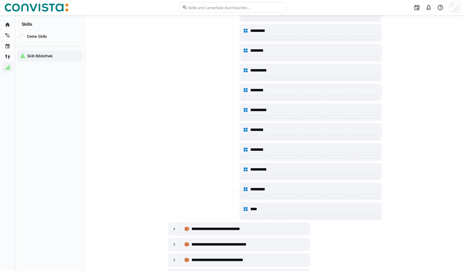
scroll to position [6684, 0]
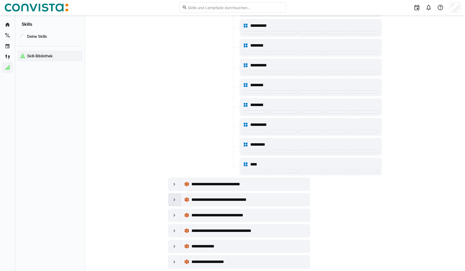
click at [176, 199] on eds-icon at bounding box center [174, 199] width 5 height 5
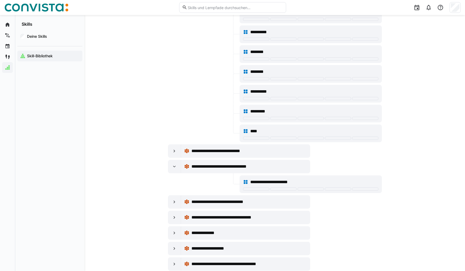
scroll to position [6729, 0]
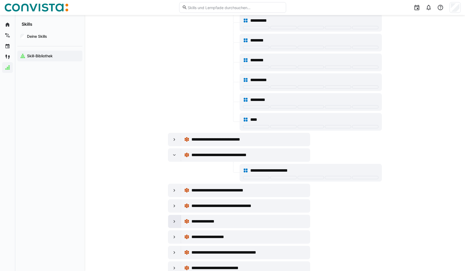
click at [171, 220] on div at bounding box center [174, 221] width 13 height 13
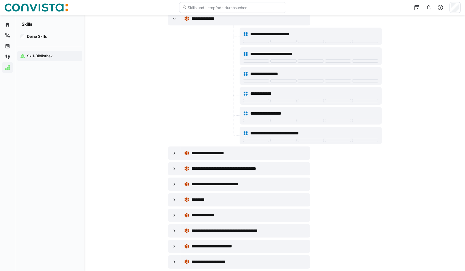
scroll to position [6952, 0]
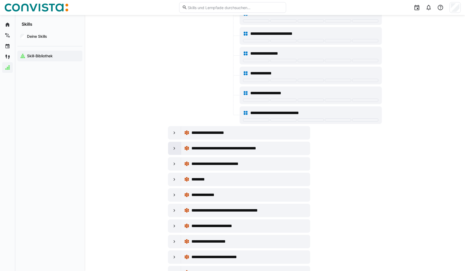
click at [176, 147] on eds-icon at bounding box center [174, 147] width 5 height 5
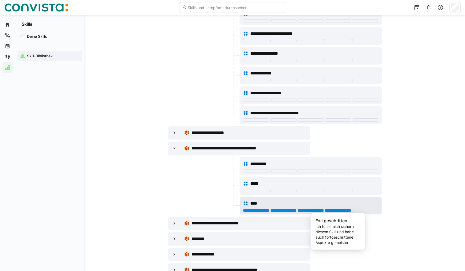
click at [332, 210] on div at bounding box center [338, 210] width 26 height 3
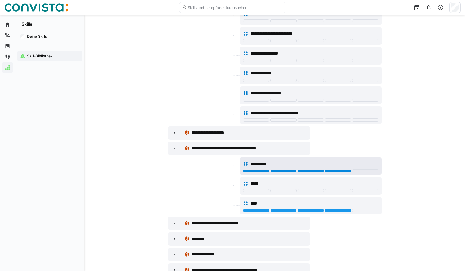
click at [339, 172] on div at bounding box center [338, 170] width 26 height 3
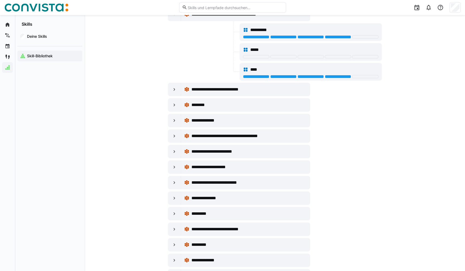
scroll to position [7130, 0]
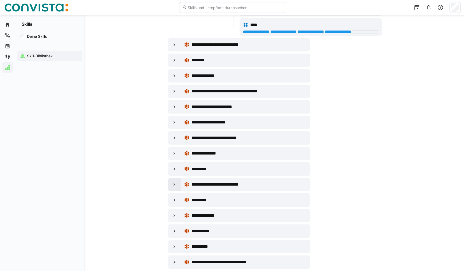
click at [178, 183] on div at bounding box center [174, 184] width 13 height 13
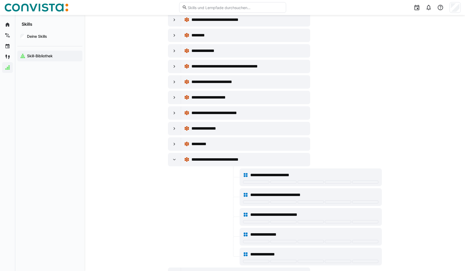
scroll to position [7174, 0]
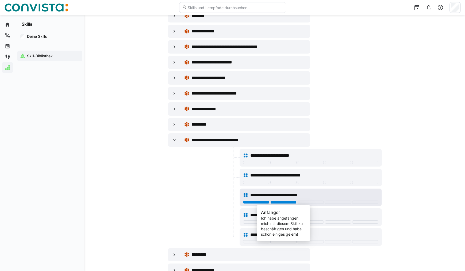
click at [292, 201] on div at bounding box center [283, 201] width 26 height 3
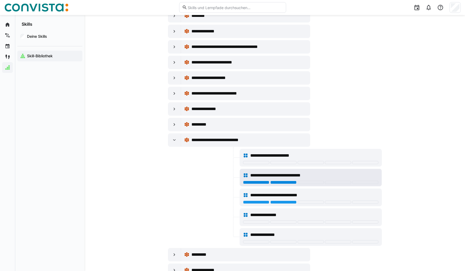
click at [294, 181] on div at bounding box center [283, 181] width 26 height 3
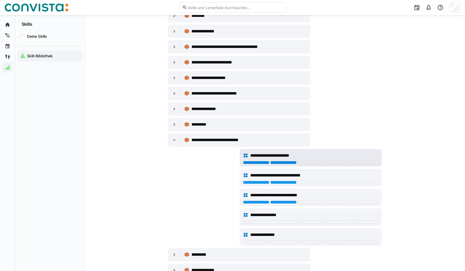
click at [294, 162] on div at bounding box center [283, 162] width 26 height 3
click at [183, 190] on div at bounding box center [203, 197] width 71 height 18
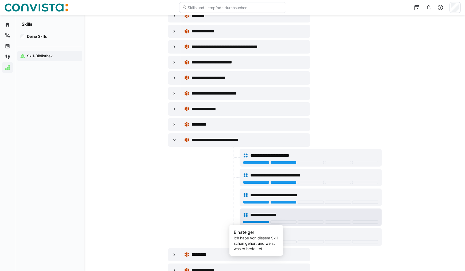
click at [257, 220] on div at bounding box center [256, 221] width 26 height 3
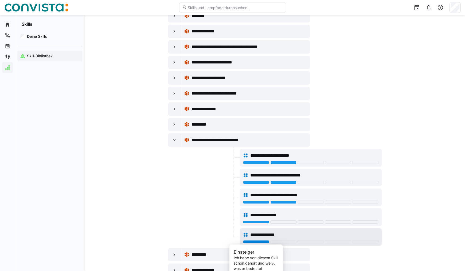
click at [259, 241] on div at bounding box center [256, 241] width 26 height 3
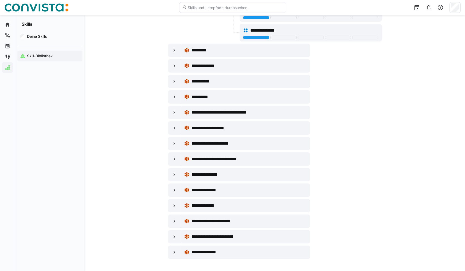
scroll to position [7379, 0]
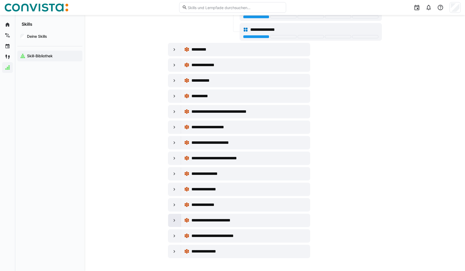
click at [178, 222] on div at bounding box center [174, 220] width 13 height 13
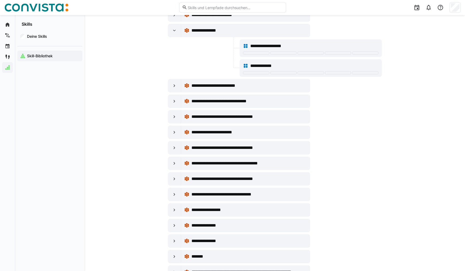
scroll to position [4879, 0]
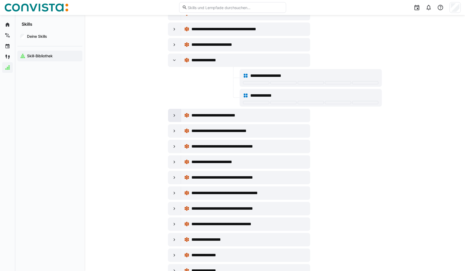
click at [176, 115] on eds-icon at bounding box center [174, 115] width 5 height 5
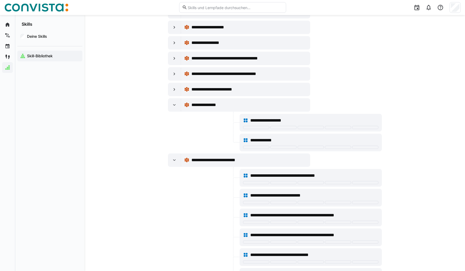
scroll to position [4790, 0]
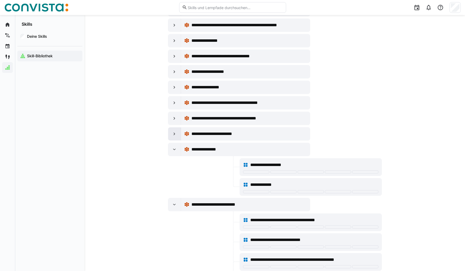
click at [172, 134] on eds-icon at bounding box center [174, 133] width 5 height 5
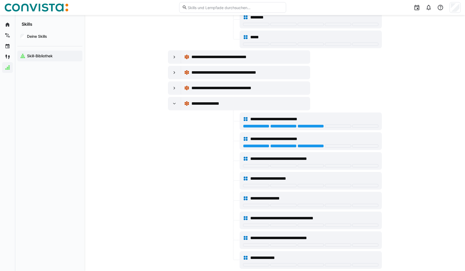
scroll to position [4210, 0]
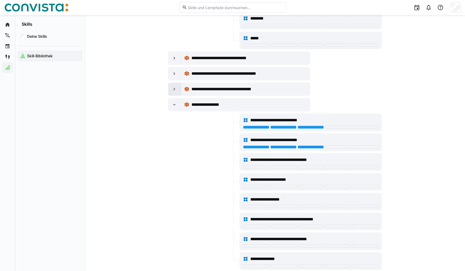
click at [170, 87] on div at bounding box center [174, 89] width 13 height 13
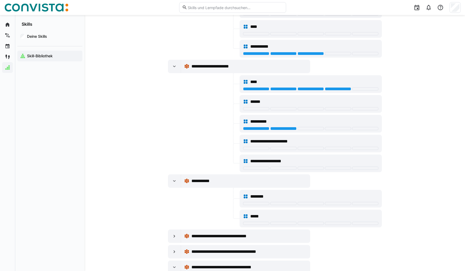
scroll to position [4032, 0]
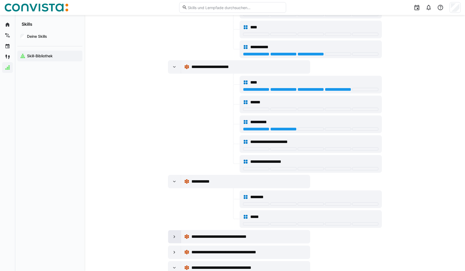
click at [172, 234] on eds-icon at bounding box center [174, 236] width 5 height 5
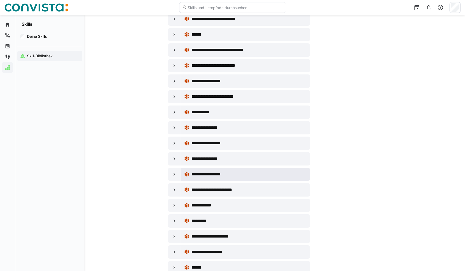
scroll to position [3141, 0]
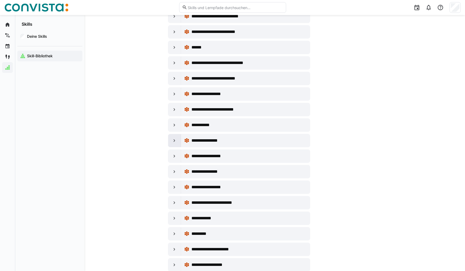
click at [175, 139] on eds-icon at bounding box center [174, 140] width 5 height 5
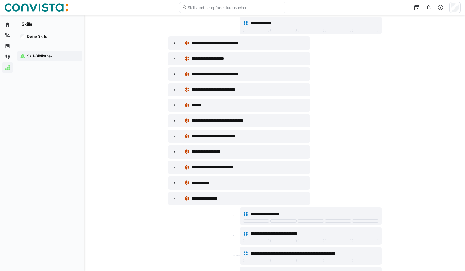
scroll to position [3052, 0]
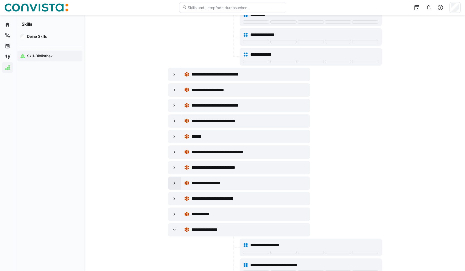
click at [173, 182] on eds-icon at bounding box center [174, 182] width 5 height 5
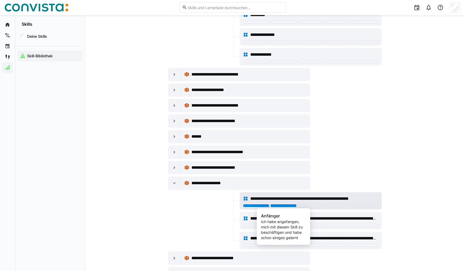
click at [280, 205] on div at bounding box center [283, 205] width 26 height 3
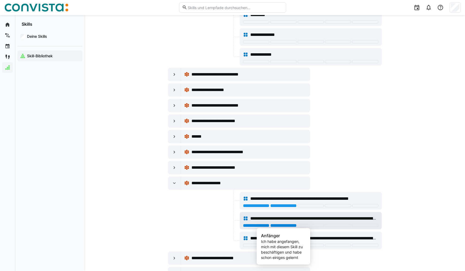
click at [283, 225] on div at bounding box center [283, 225] width 26 height 3
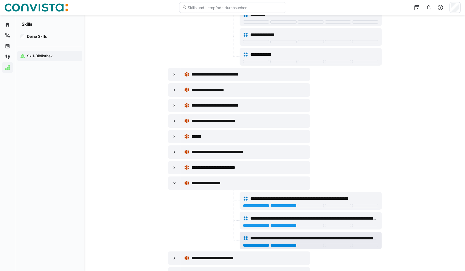
click at [282, 245] on div at bounding box center [283, 244] width 26 height 3
click at [178, 106] on div at bounding box center [174, 105] width 13 height 13
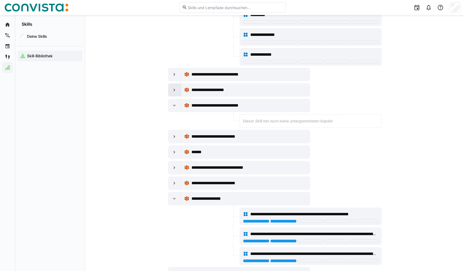
click at [178, 89] on div at bounding box center [174, 89] width 13 height 13
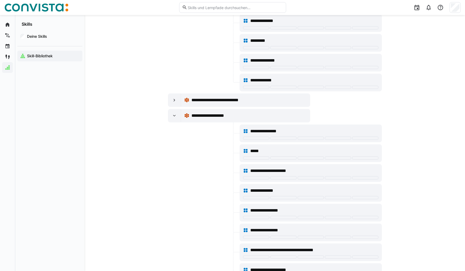
scroll to position [3007, 0]
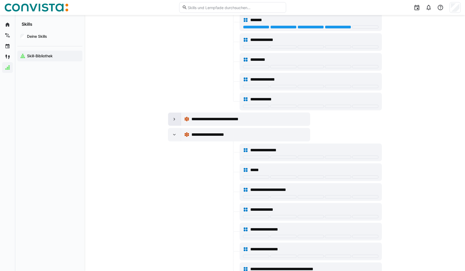
click at [170, 117] on div at bounding box center [174, 119] width 13 height 13
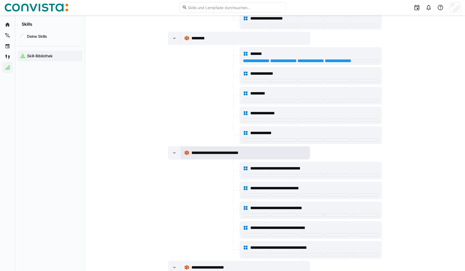
scroll to position [2962, 0]
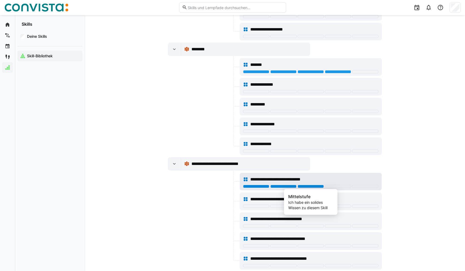
click at [317, 186] on div at bounding box center [311, 185] width 26 height 3
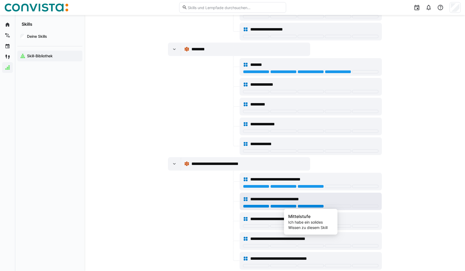
click at [313, 206] on div at bounding box center [311, 205] width 26 height 3
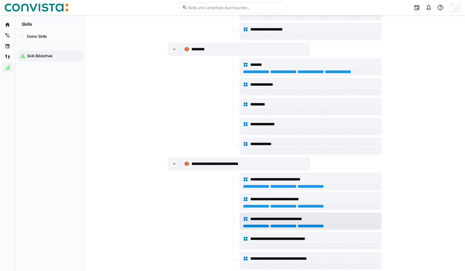
click at [310, 226] on div at bounding box center [311, 225] width 26 height 3
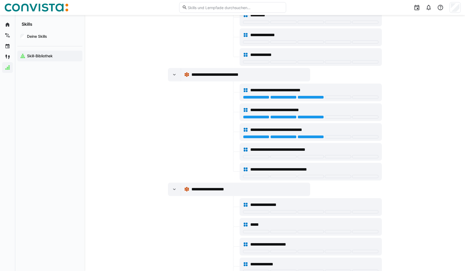
scroll to position [3052, 0]
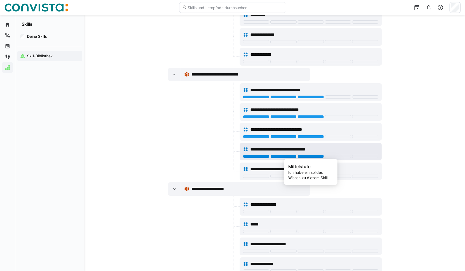
click at [314, 157] on div at bounding box center [311, 156] width 26 height 3
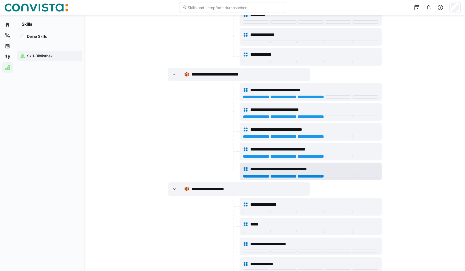
click at [313, 176] on div at bounding box center [311, 175] width 26 height 3
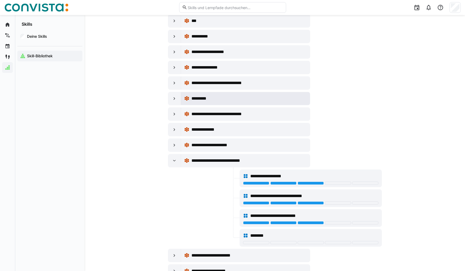
scroll to position [2606, 0]
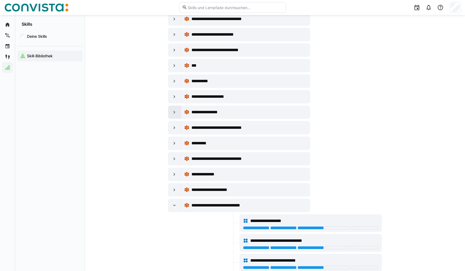
click at [172, 112] on eds-icon at bounding box center [174, 111] width 5 height 5
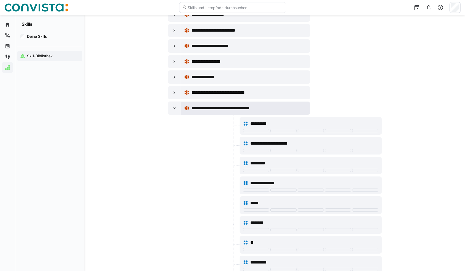
scroll to position [2071, 0]
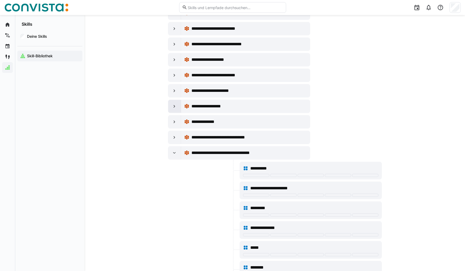
click at [174, 105] on eds-icon at bounding box center [174, 105] width 5 height 5
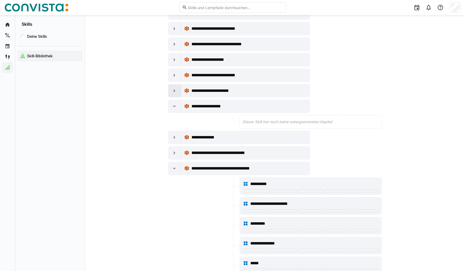
click at [178, 92] on div at bounding box center [174, 90] width 13 height 13
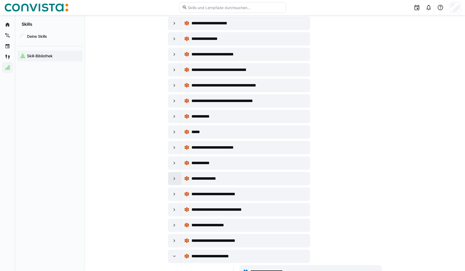
scroll to position [1893, 0]
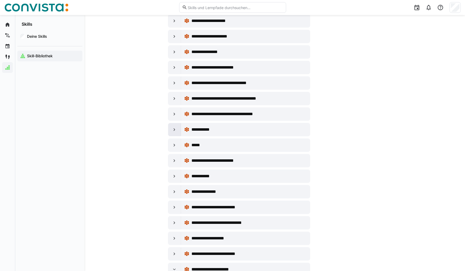
click at [177, 130] on eds-icon at bounding box center [174, 129] width 5 height 5
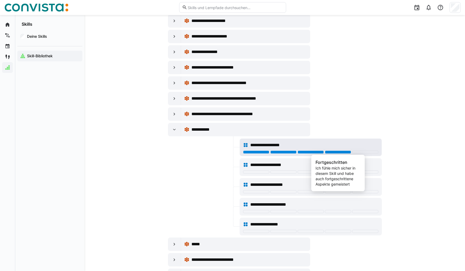
click at [337, 151] on div at bounding box center [338, 151] width 26 height 3
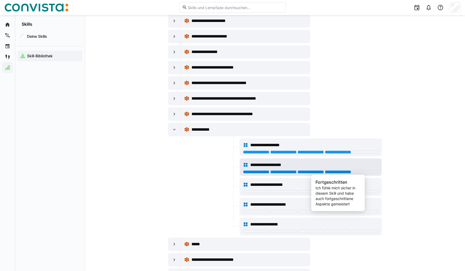
click at [342, 172] on div at bounding box center [338, 171] width 26 height 3
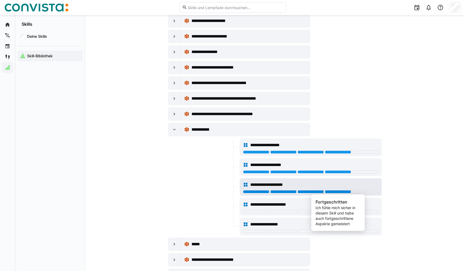
click at [340, 190] on div at bounding box center [338, 191] width 26 height 3
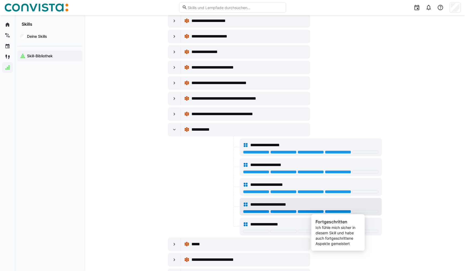
click at [348, 210] on div at bounding box center [338, 211] width 26 height 3
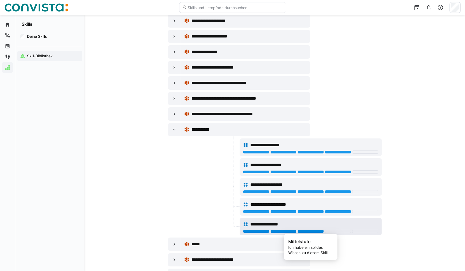
click at [320, 232] on div at bounding box center [311, 230] width 26 height 3
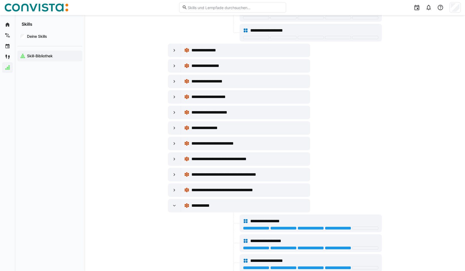
scroll to position [1804, 0]
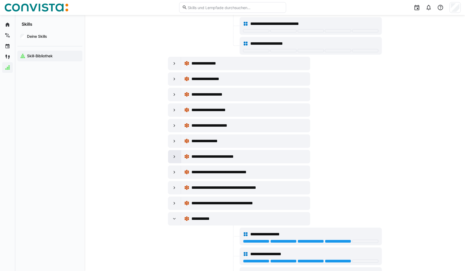
click at [174, 153] on div at bounding box center [174, 156] width 13 height 13
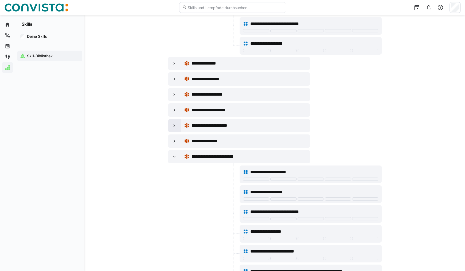
click at [174, 122] on div at bounding box center [174, 125] width 13 height 13
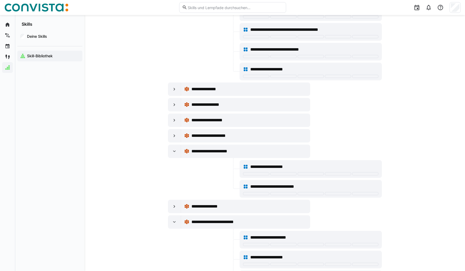
scroll to position [1759, 0]
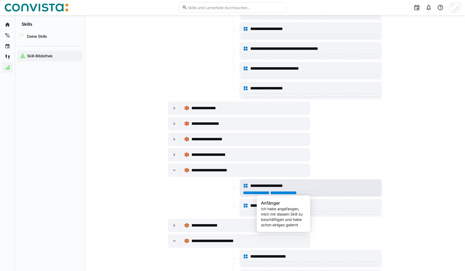
click at [279, 192] on div at bounding box center [283, 192] width 26 height 3
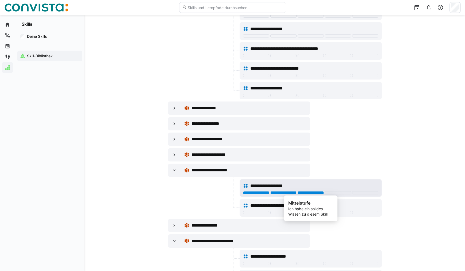
click at [301, 193] on div at bounding box center [311, 192] width 26 height 3
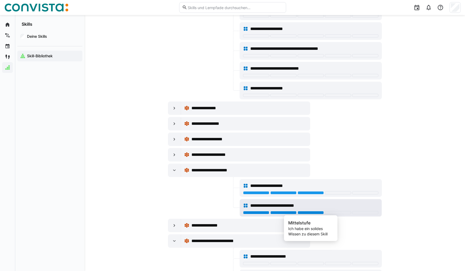
click at [307, 212] on div at bounding box center [311, 212] width 26 height 3
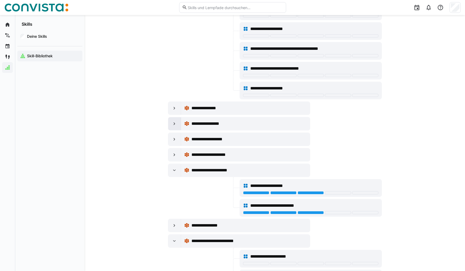
click at [173, 120] on div at bounding box center [174, 123] width 13 height 13
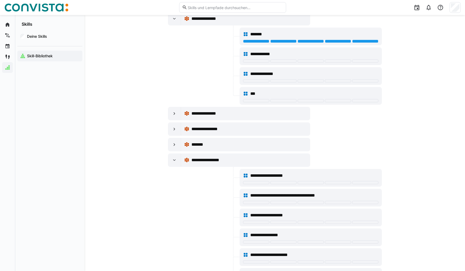
scroll to position [1492, 0]
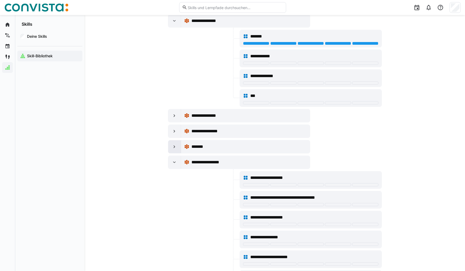
click at [178, 144] on div at bounding box center [174, 146] width 13 height 13
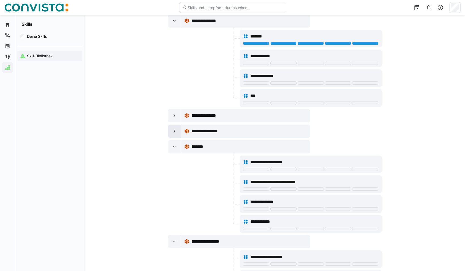
click at [177, 134] on div at bounding box center [174, 131] width 13 height 13
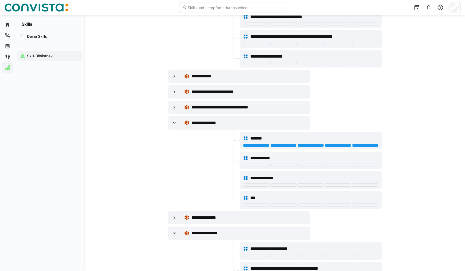
scroll to position [1358, 0]
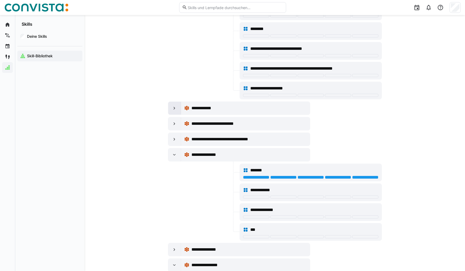
click at [176, 110] on eds-icon at bounding box center [174, 107] width 5 height 5
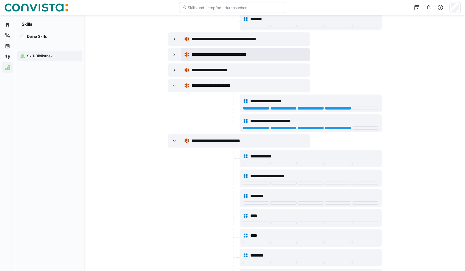
scroll to position [1002, 0]
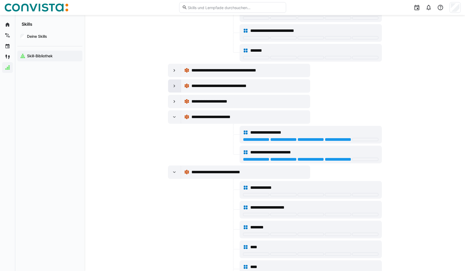
click at [174, 89] on div at bounding box center [174, 85] width 13 height 13
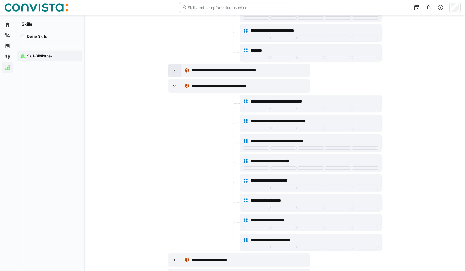
click at [177, 71] on eds-icon at bounding box center [174, 70] width 5 height 5
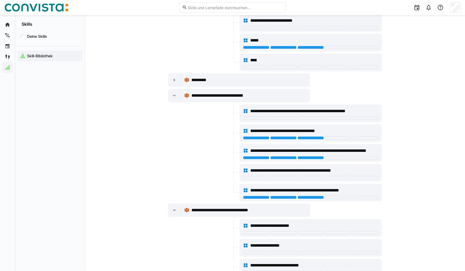
scroll to position [200, 0]
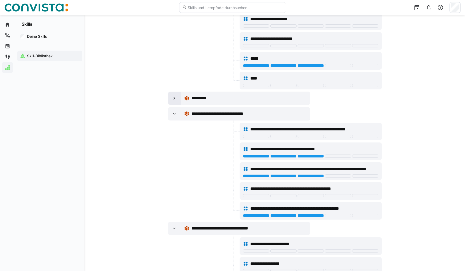
click at [173, 101] on div at bounding box center [174, 98] width 13 height 13
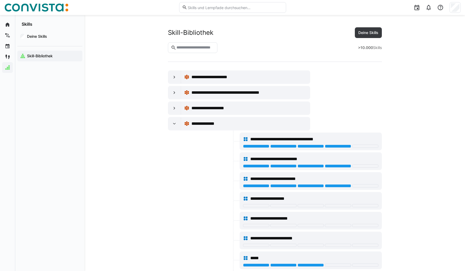
scroll to position [0, 0]
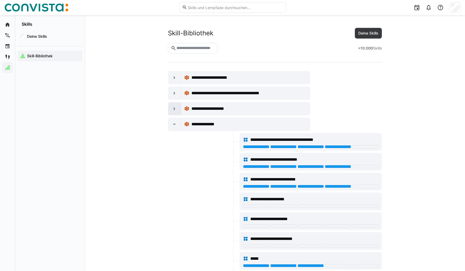
click at [172, 109] on eds-icon at bounding box center [174, 108] width 5 height 5
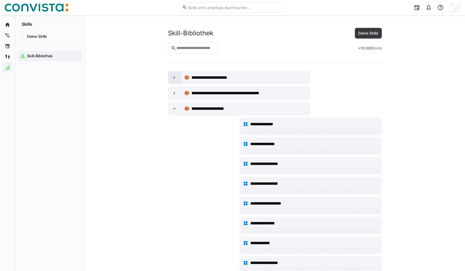
click at [172, 79] on eds-icon at bounding box center [174, 77] width 5 height 5
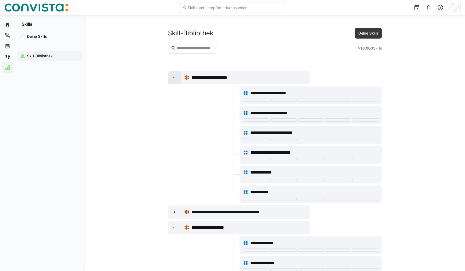
click at [172, 79] on eds-icon at bounding box center [174, 77] width 5 height 5
